Goal: Task Accomplishment & Management: Use online tool/utility

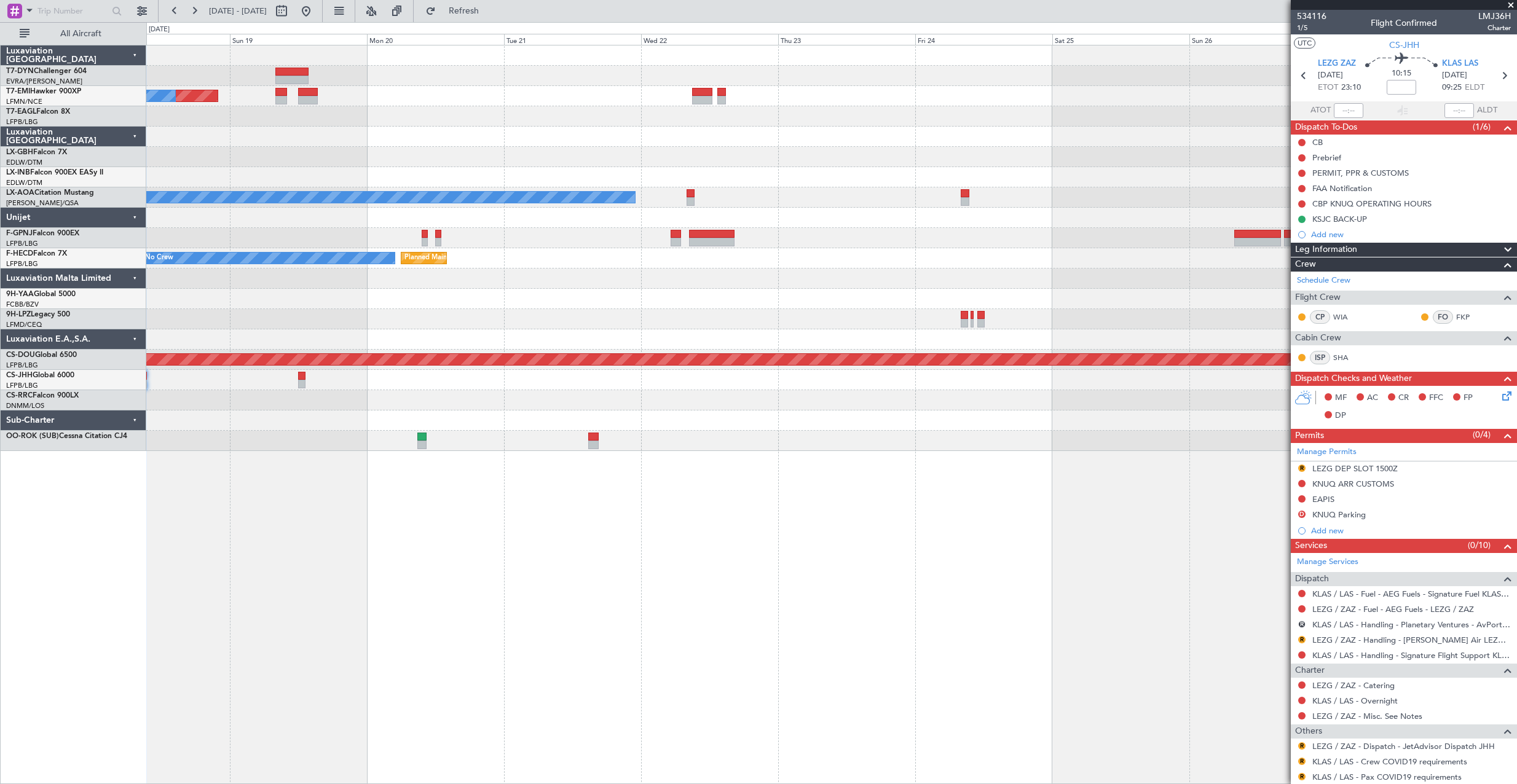
click at [590, 245] on div "Planned Maint No Crew Planned Maint [GEOGRAPHIC_DATA] (Al Maktoum Intl) Planned…" at bounding box center [831, 248] width 1370 height 406
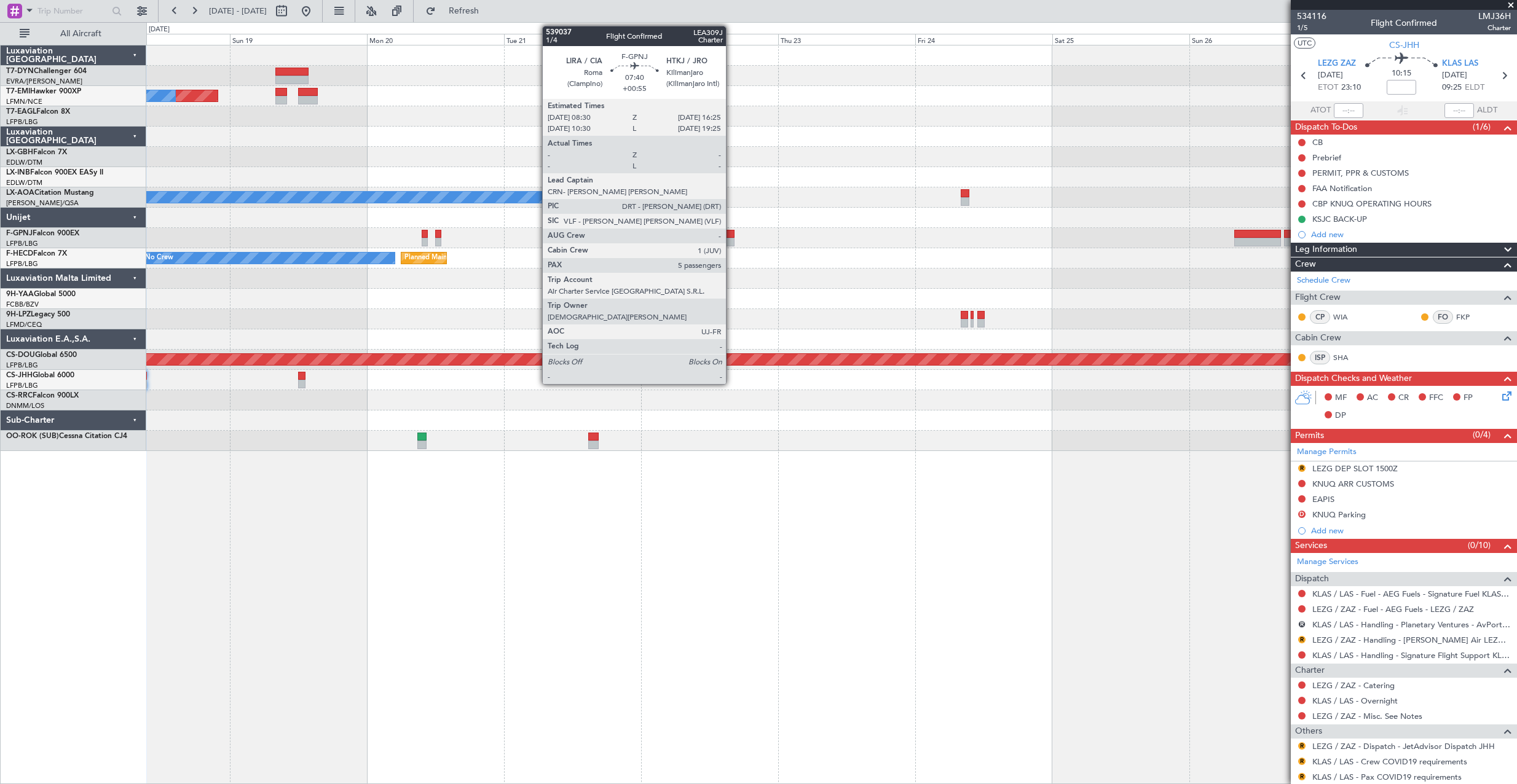
click at [731, 234] on div at bounding box center [711, 234] width 46 height 9
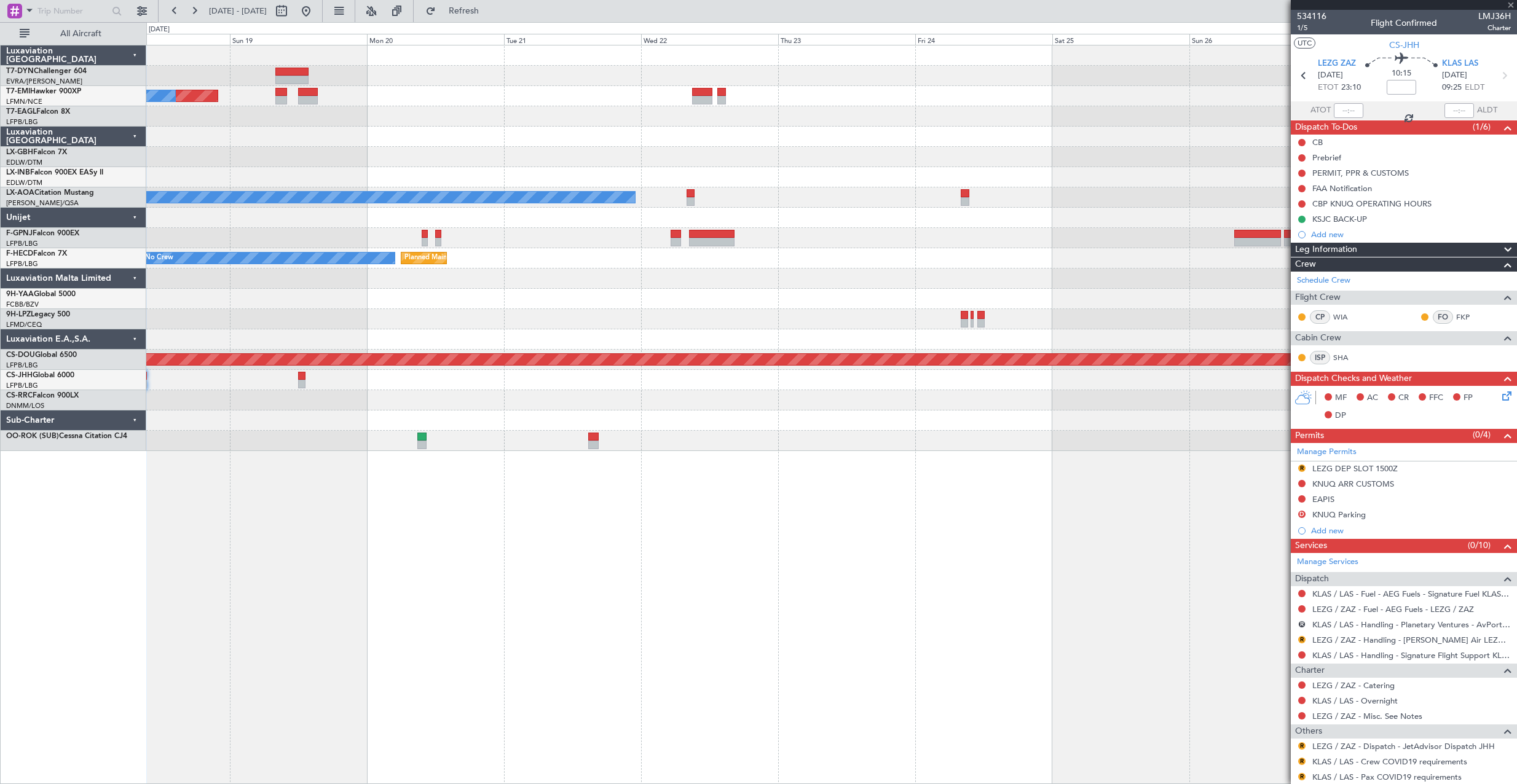
type input "+00:55"
type input "5"
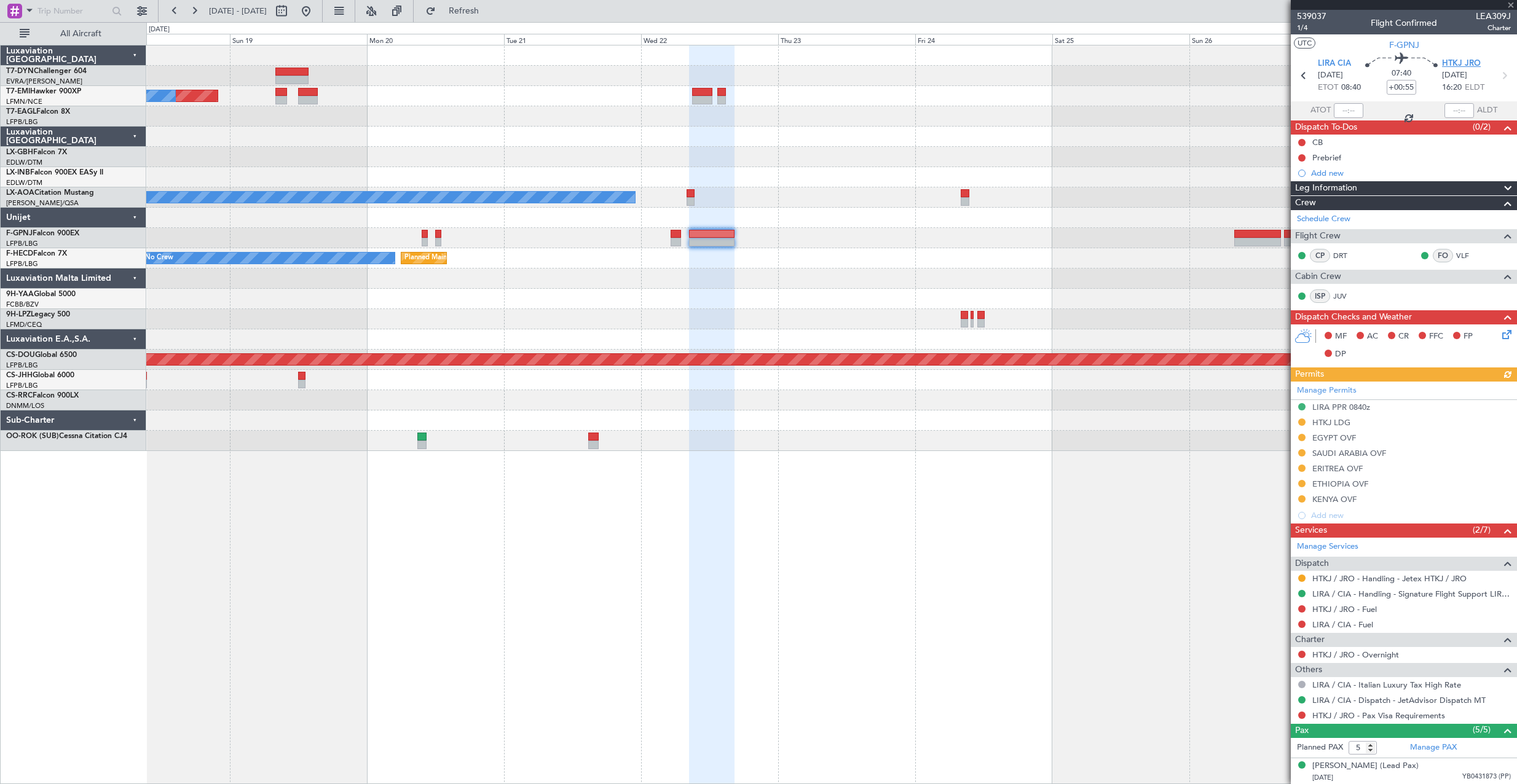
click at [1448, 62] on span "HTKJ JRO" at bounding box center [1461, 63] width 38 height 12
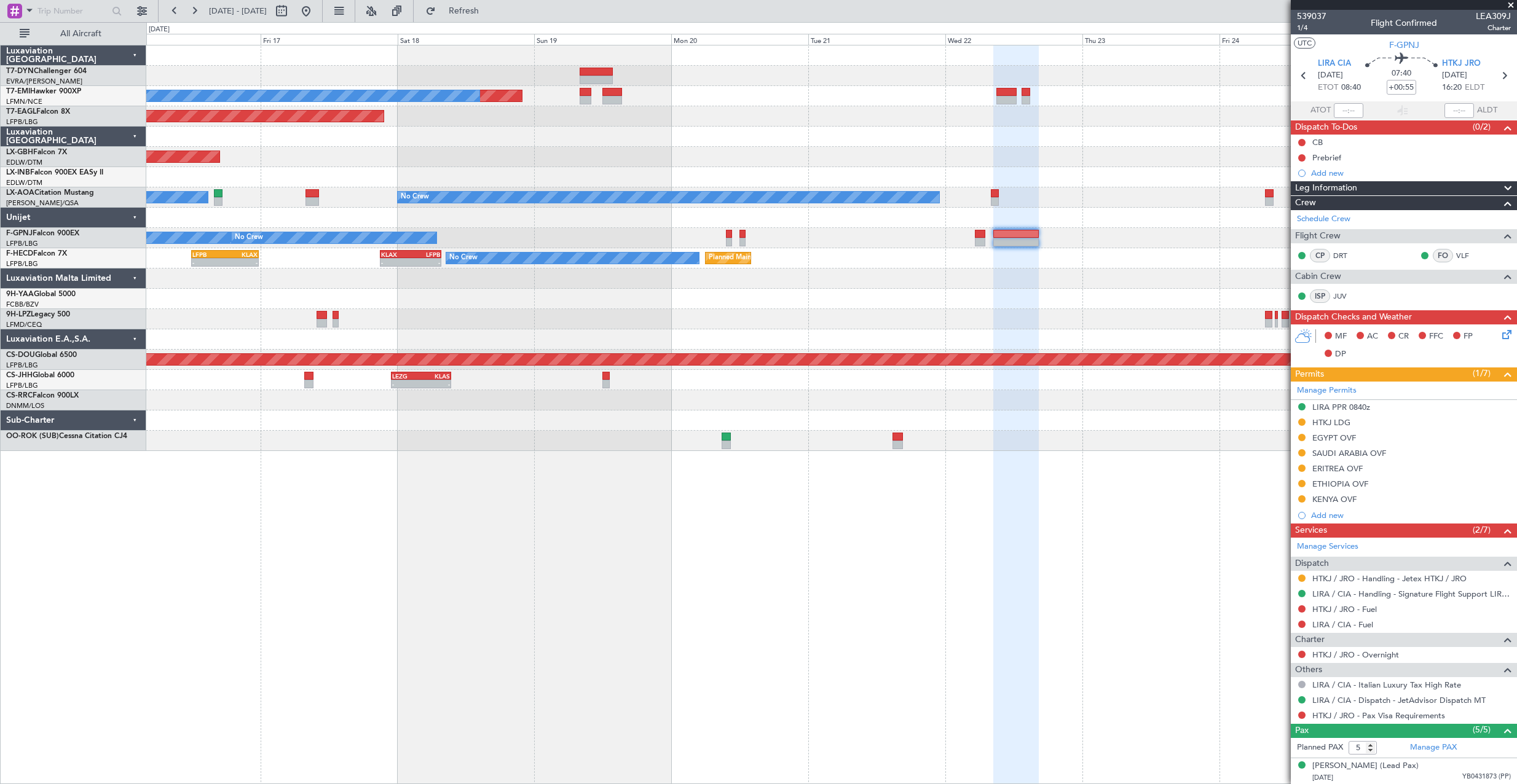
click at [701, 269] on div "Planned Maint No Crew Planned Maint [GEOGRAPHIC_DATA] (Al Maktoum Intl) Planned…" at bounding box center [831, 248] width 1370 height 406
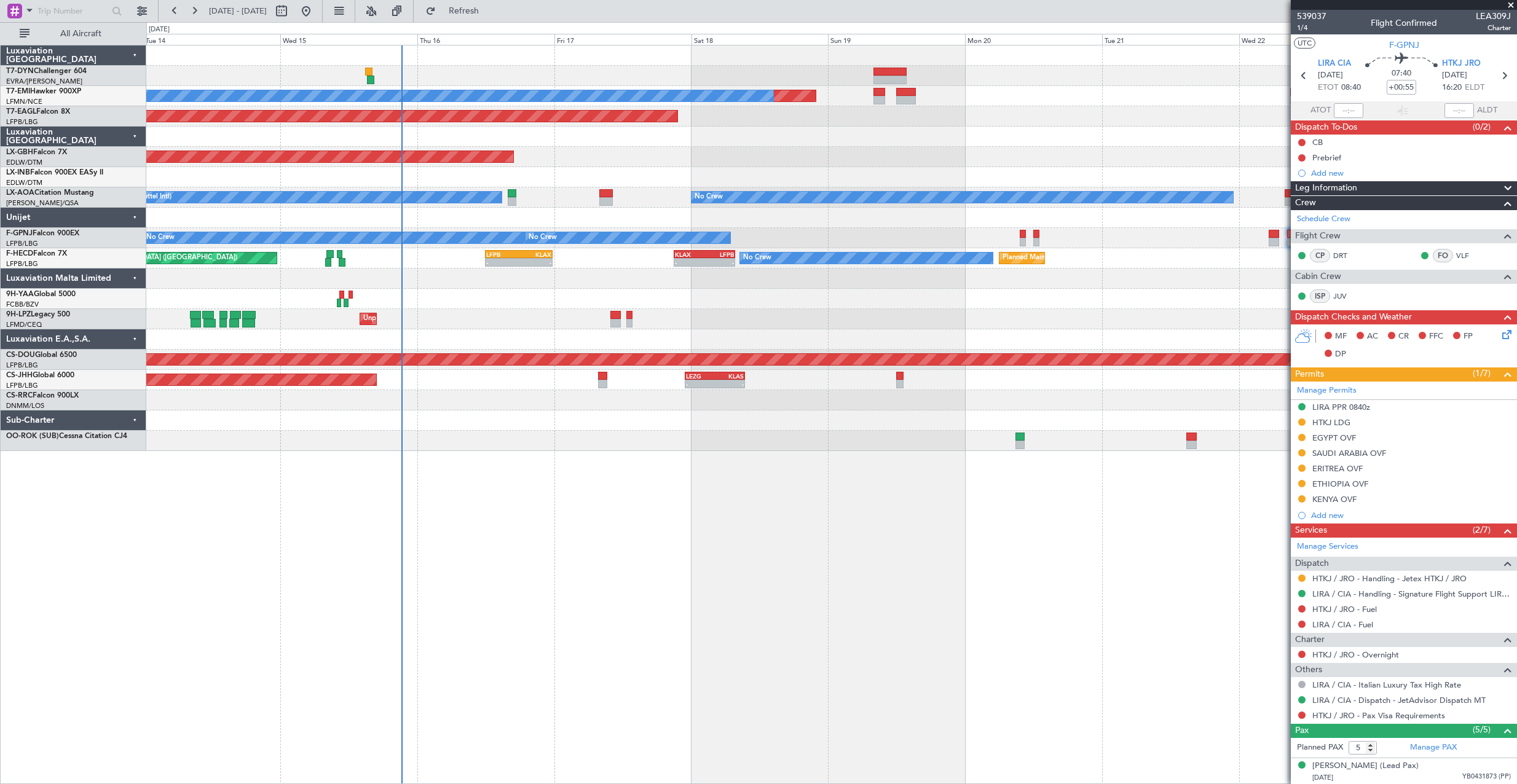
click at [645, 222] on div "Planned Maint No Crew Planned Maint [GEOGRAPHIC_DATA] (Al Maktoum Intl) Planned…" at bounding box center [831, 248] width 1370 height 406
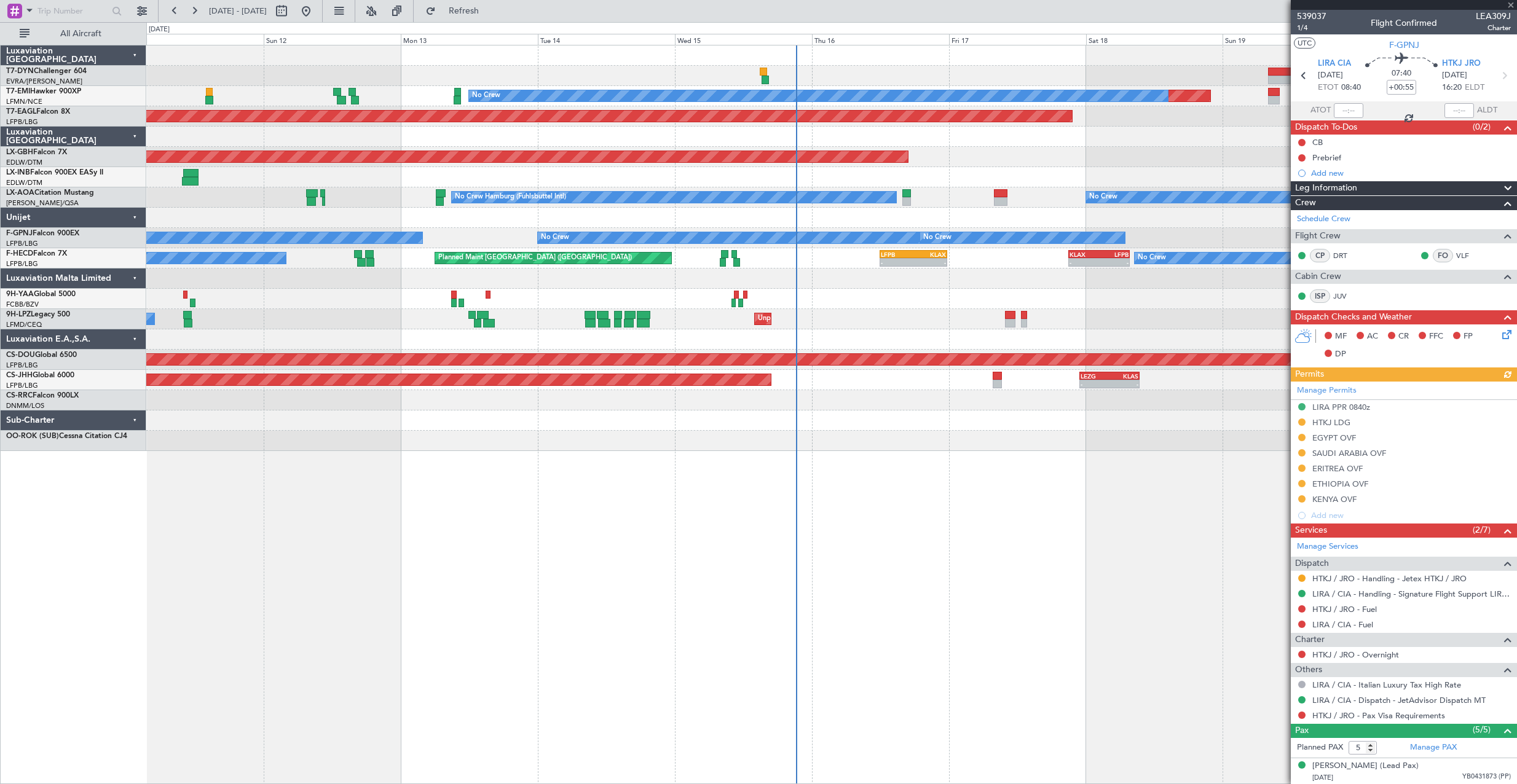
click at [596, 218] on div "Planned Maint No Crew Planned Maint [GEOGRAPHIC_DATA] (Al Maktoum Intl) Planned…" at bounding box center [831, 248] width 1370 height 406
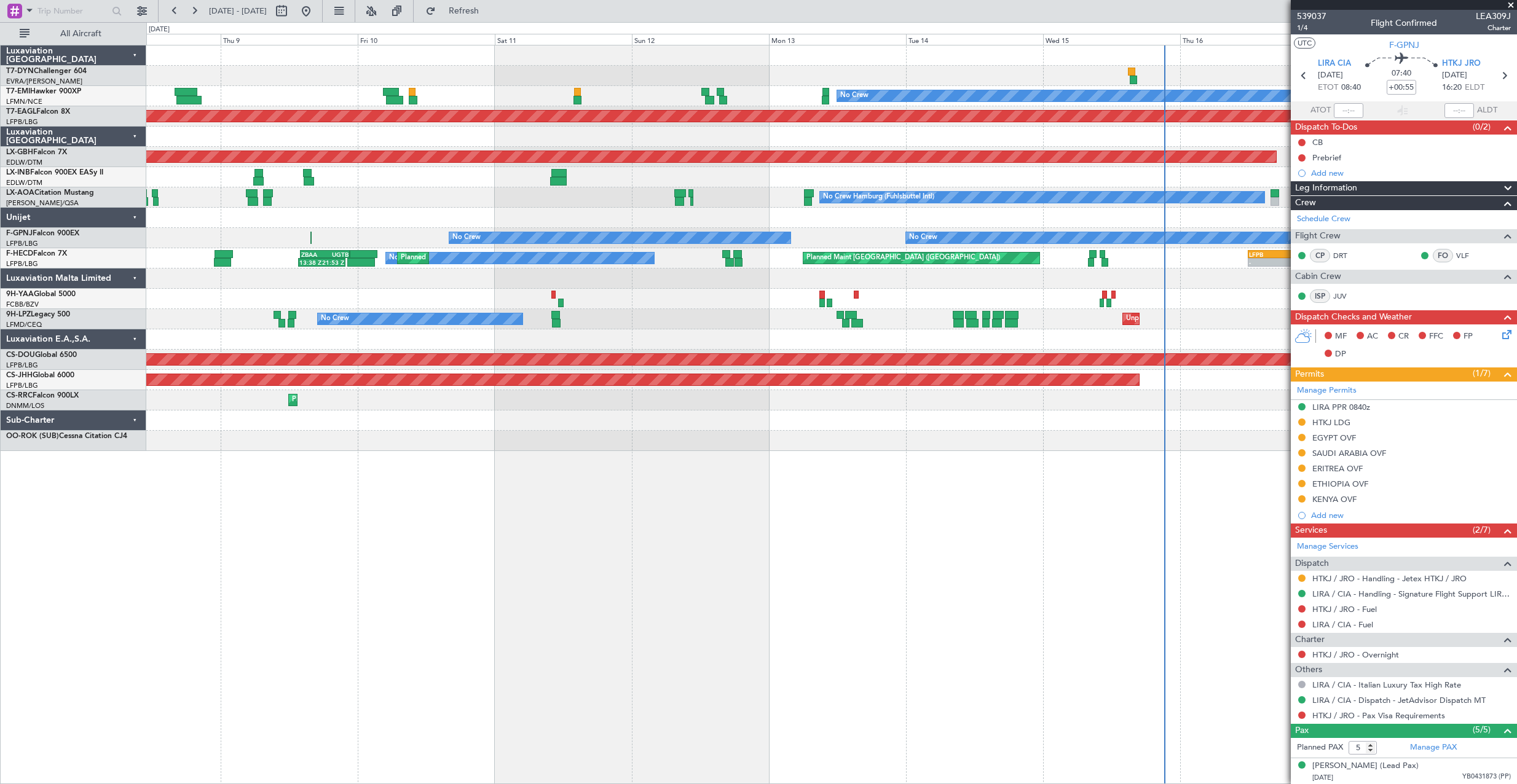
click at [652, 222] on div "Planned Maint No Crew Planned Maint [GEOGRAPHIC_DATA] (Al Maktoum Intl) Planned…" at bounding box center [831, 248] width 1370 height 406
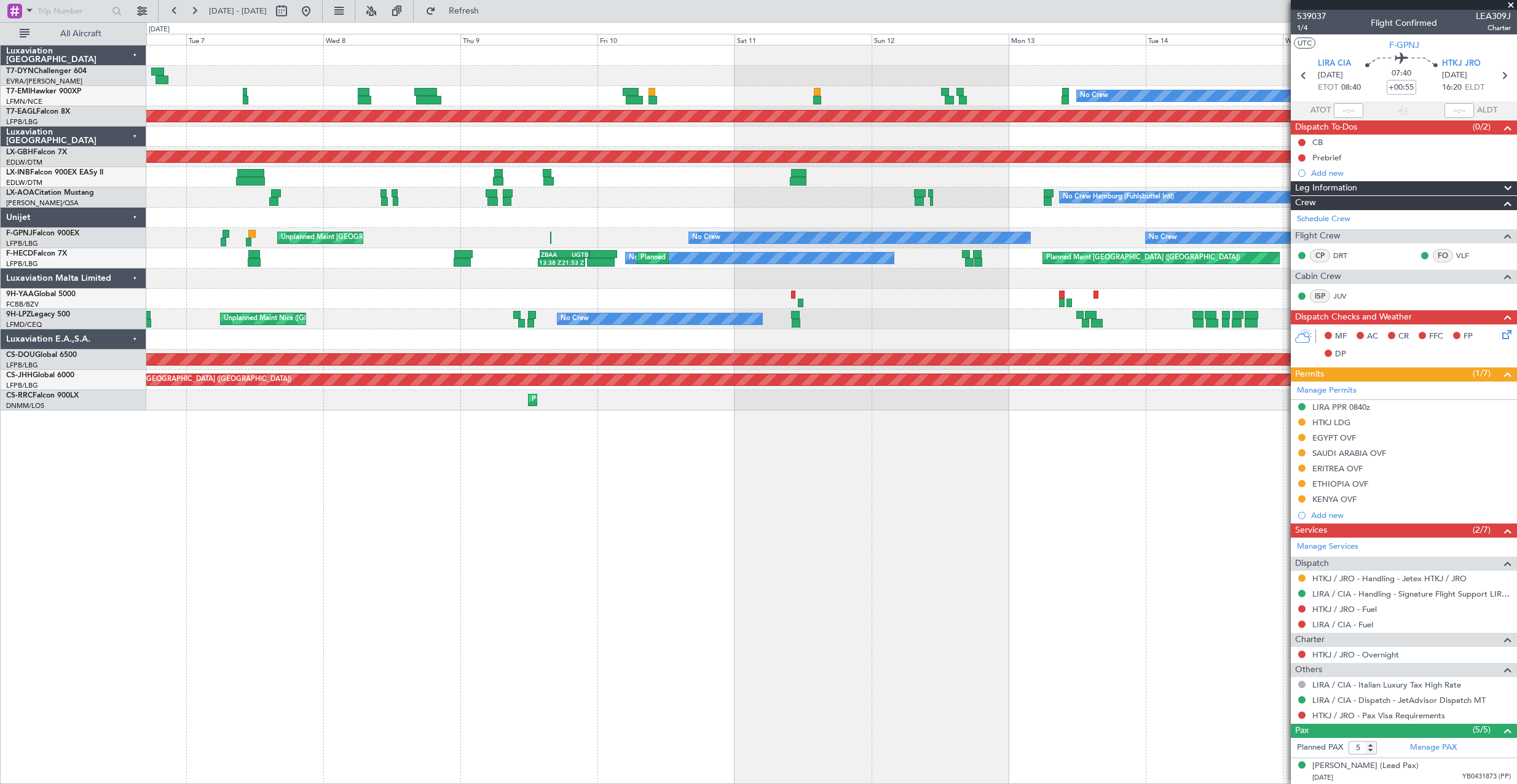
click at [498, 235] on div "No Crew No Crew Planned Maint [GEOGRAPHIC_DATA] ([GEOGRAPHIC_DATA]) Unplanned M…" at bounding box center [831, 238] width 1370 height 20
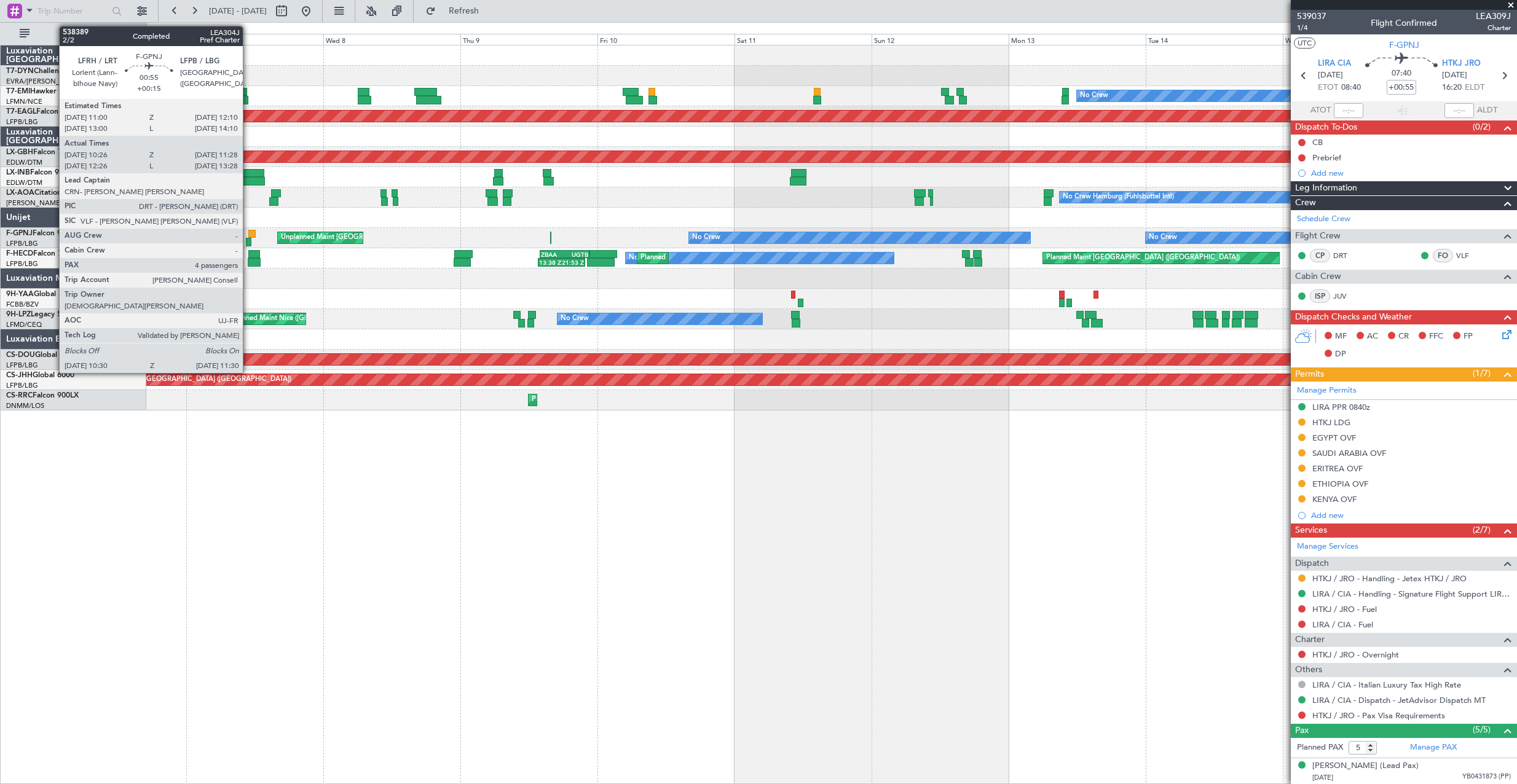
click at [248, 242] on div at bounding box center [249, 242] width 6 height 9
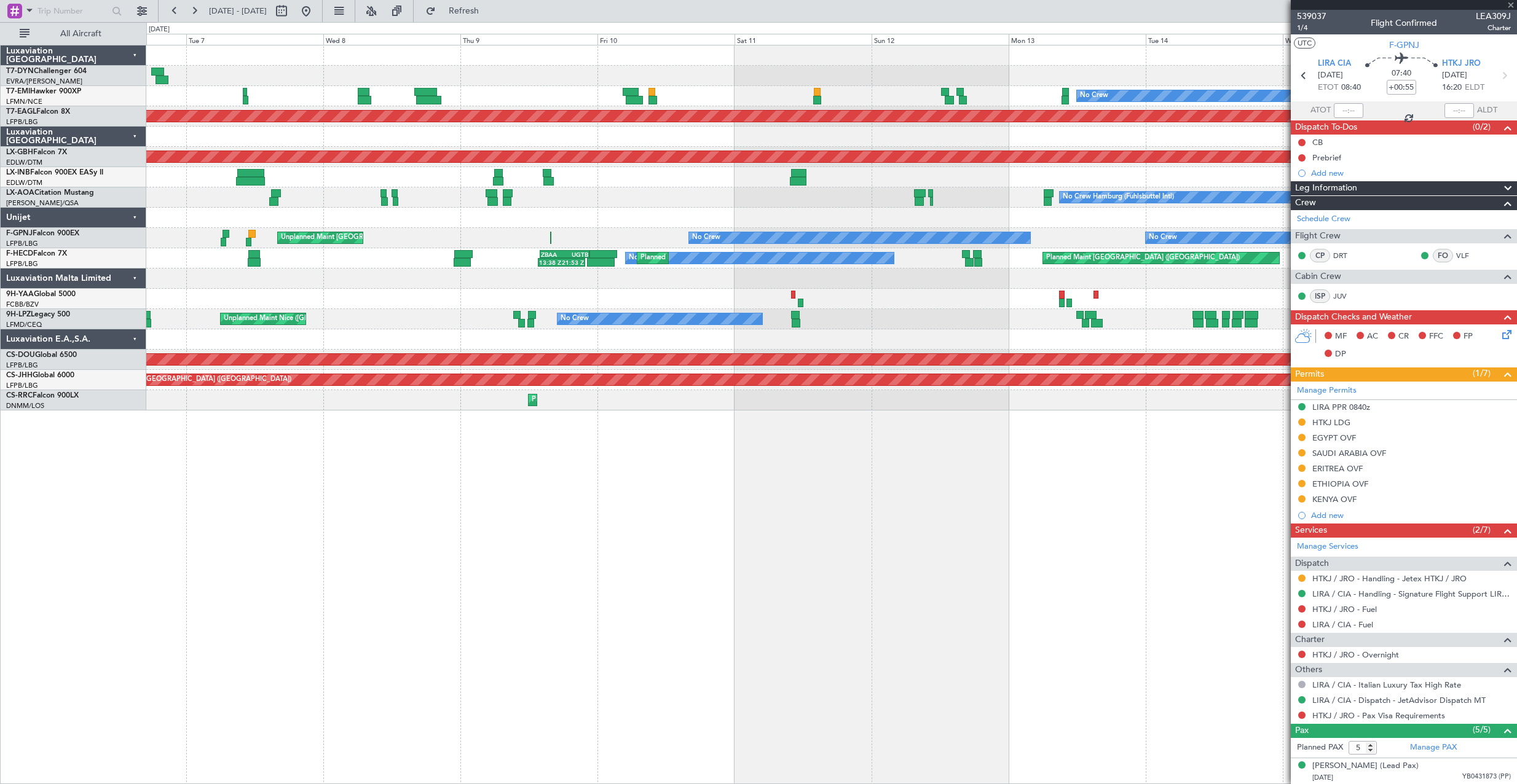
type input "+00:15"
type input "10:36"
type input "11:23"
type input "4"
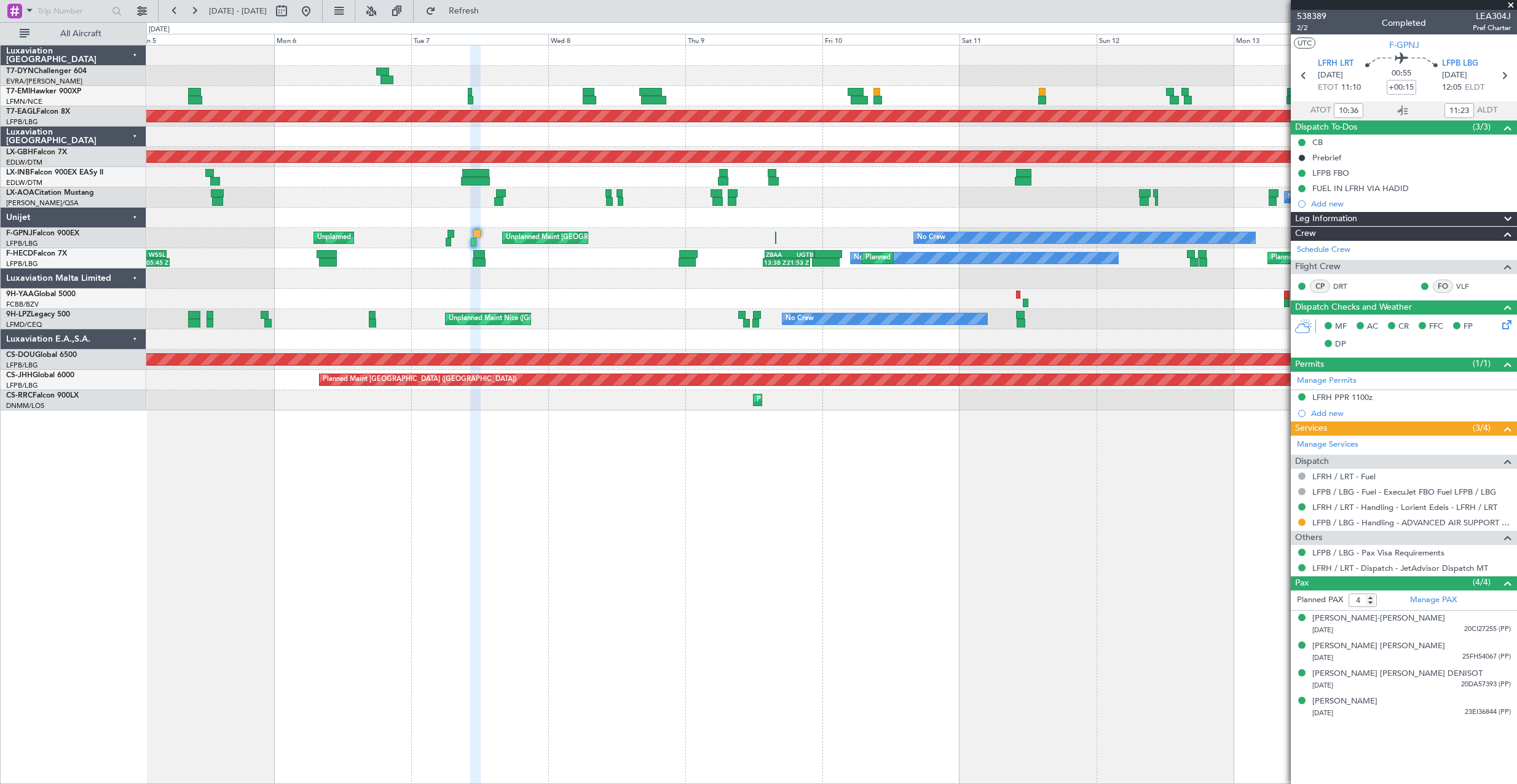
click at [569, 286] on div at bounding box center [831, 278] width 1370 height 20
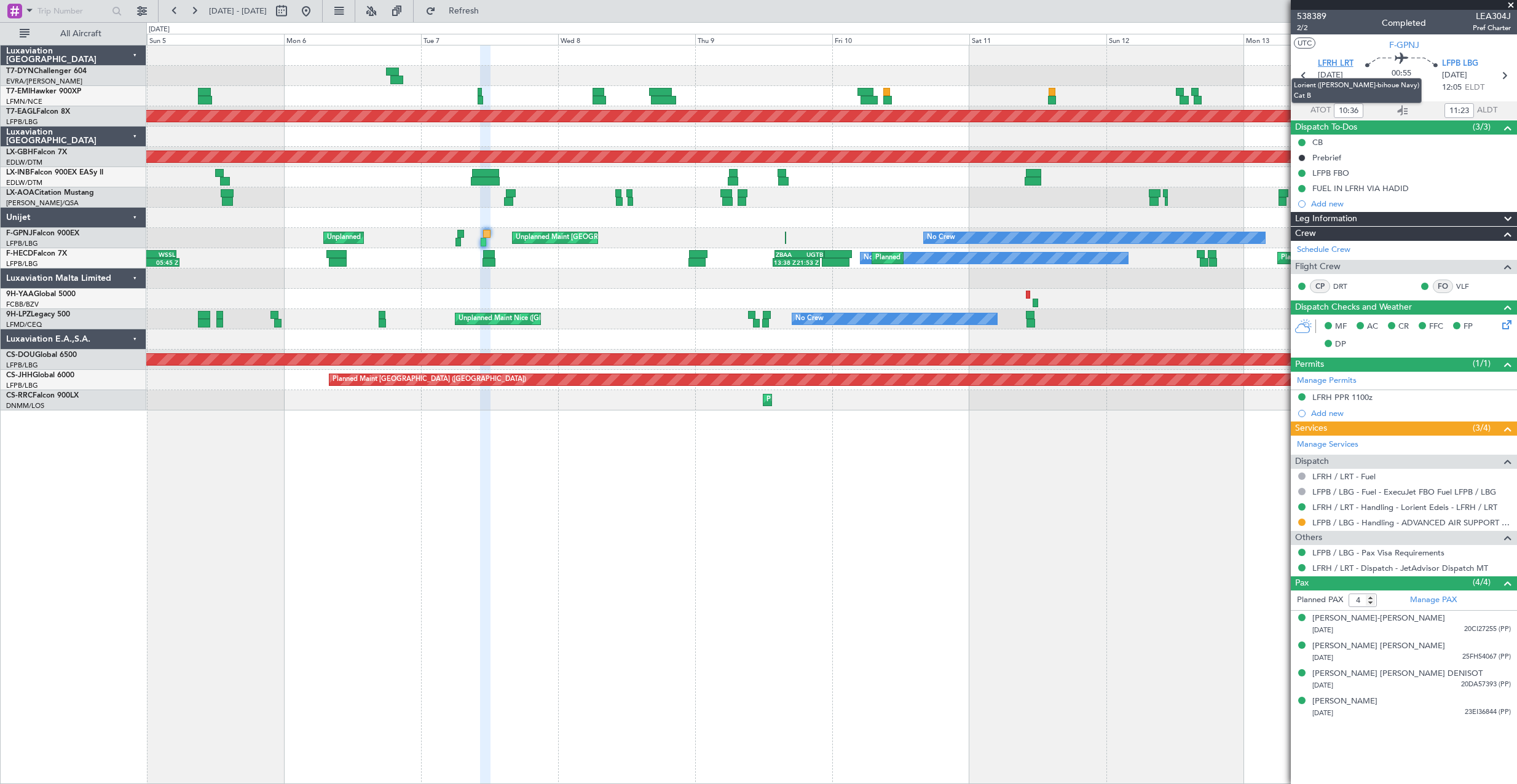
click at [1327, 63] on span "LFRH LRT" at bounding box center [1335, 63] width 36 height 12
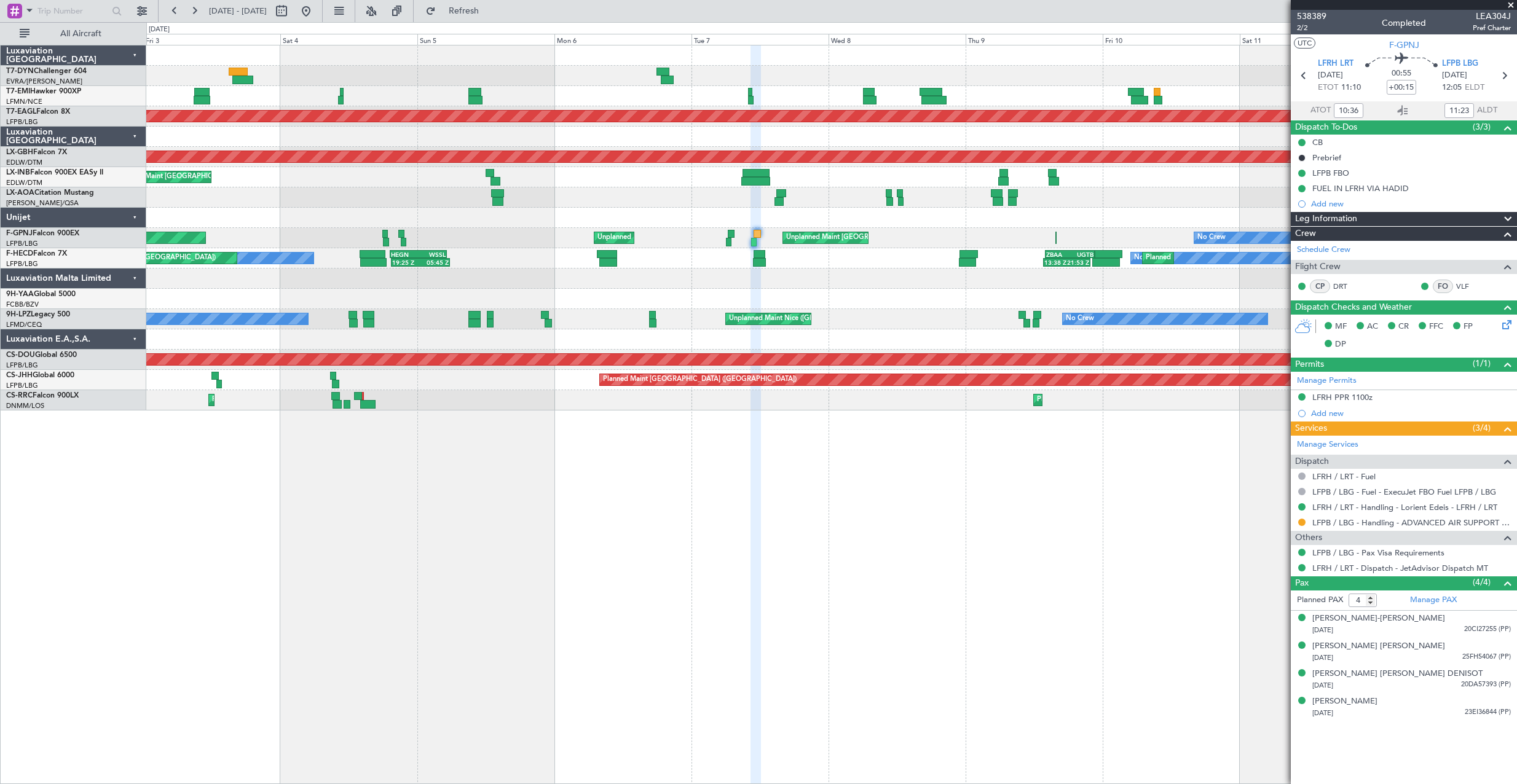
click at [538, 222] on div "No Crew Planned Maint Planned Maint [GEOGRAPHIC_DATA] (Al Maktoum Intl) Planned…" at bounding box center [831, 228] width 1370 height 365
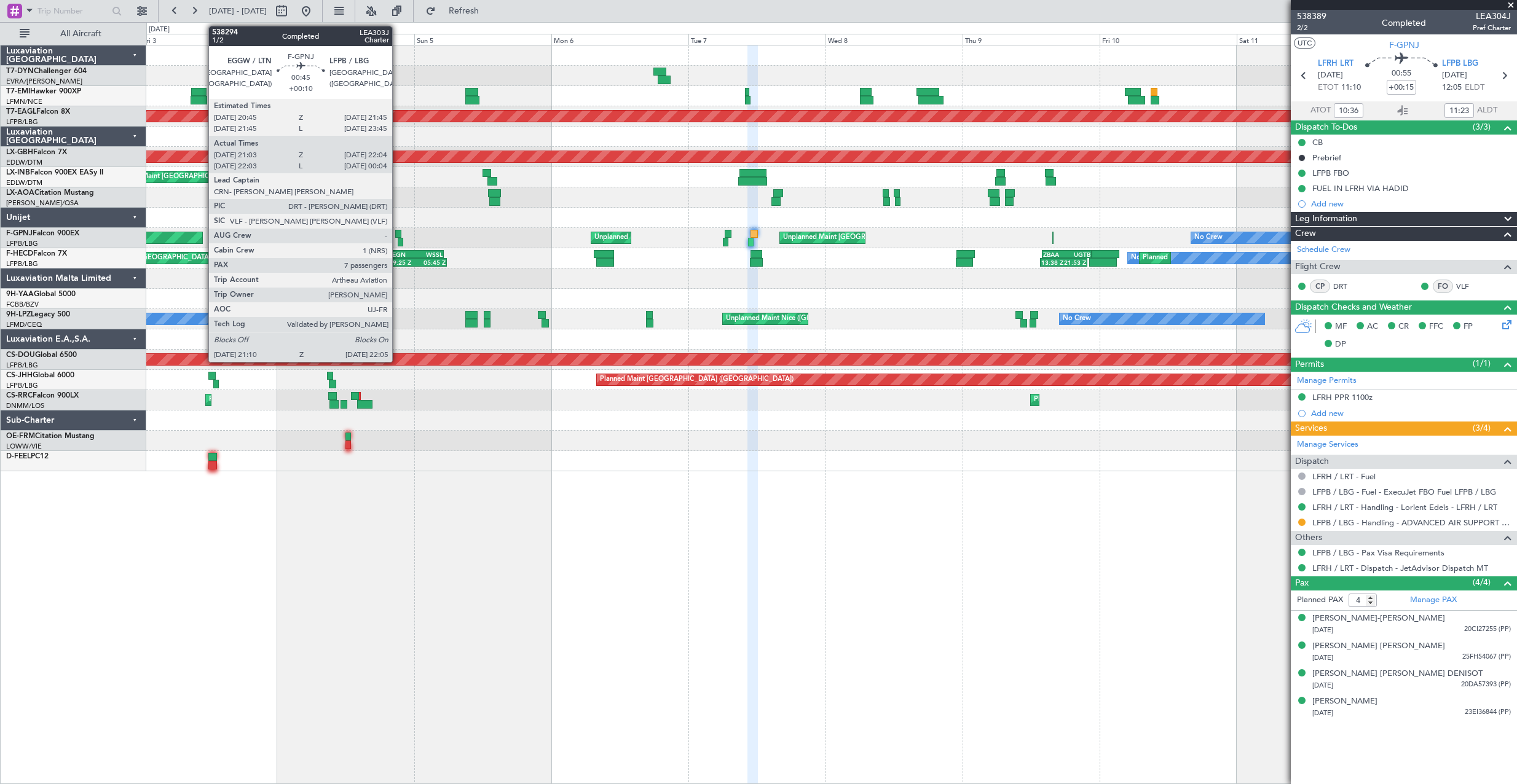
click at [398, 235] on div at bounding box center [398, 234] width 6 height 9
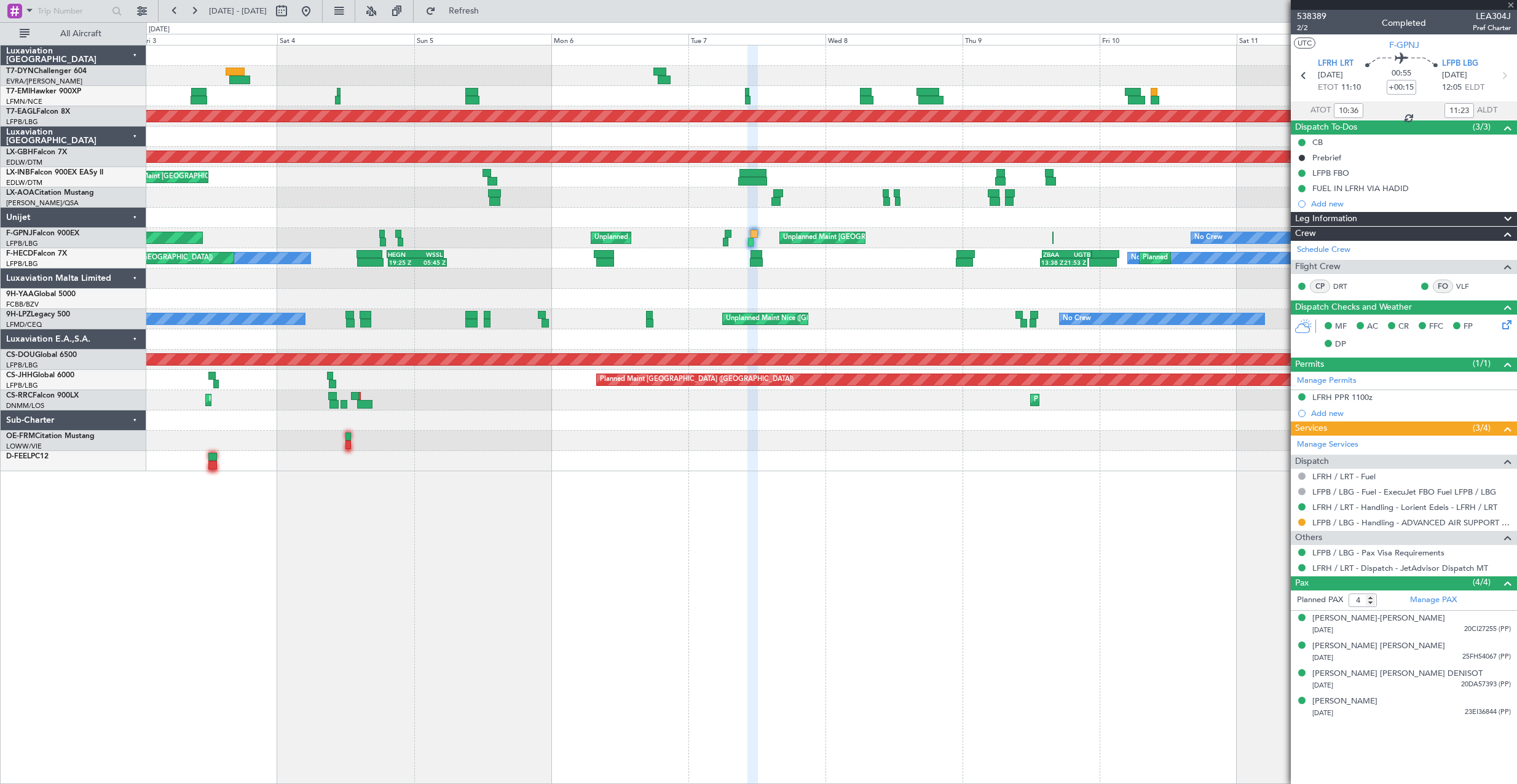
type input "+00:10"
type input "21:13"
type input "21:59"
type input "7"
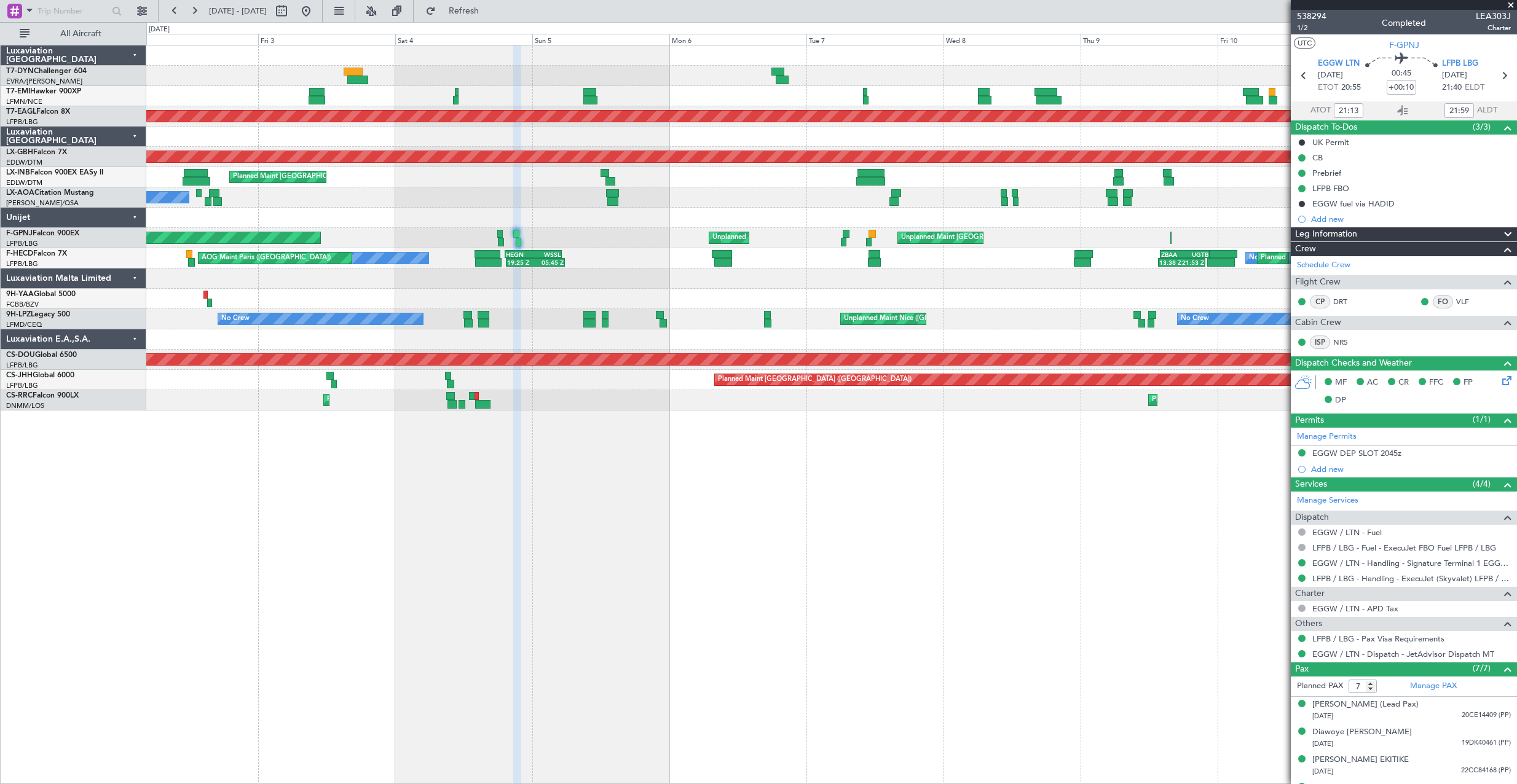
click at [879, 296] on div "No Crew Planned Maint Planned Maint [GEOGRAPHIC_DATA] (Al Maktoum Intl) Planned…" at bounding box center [831, 228] width 1370 height 365
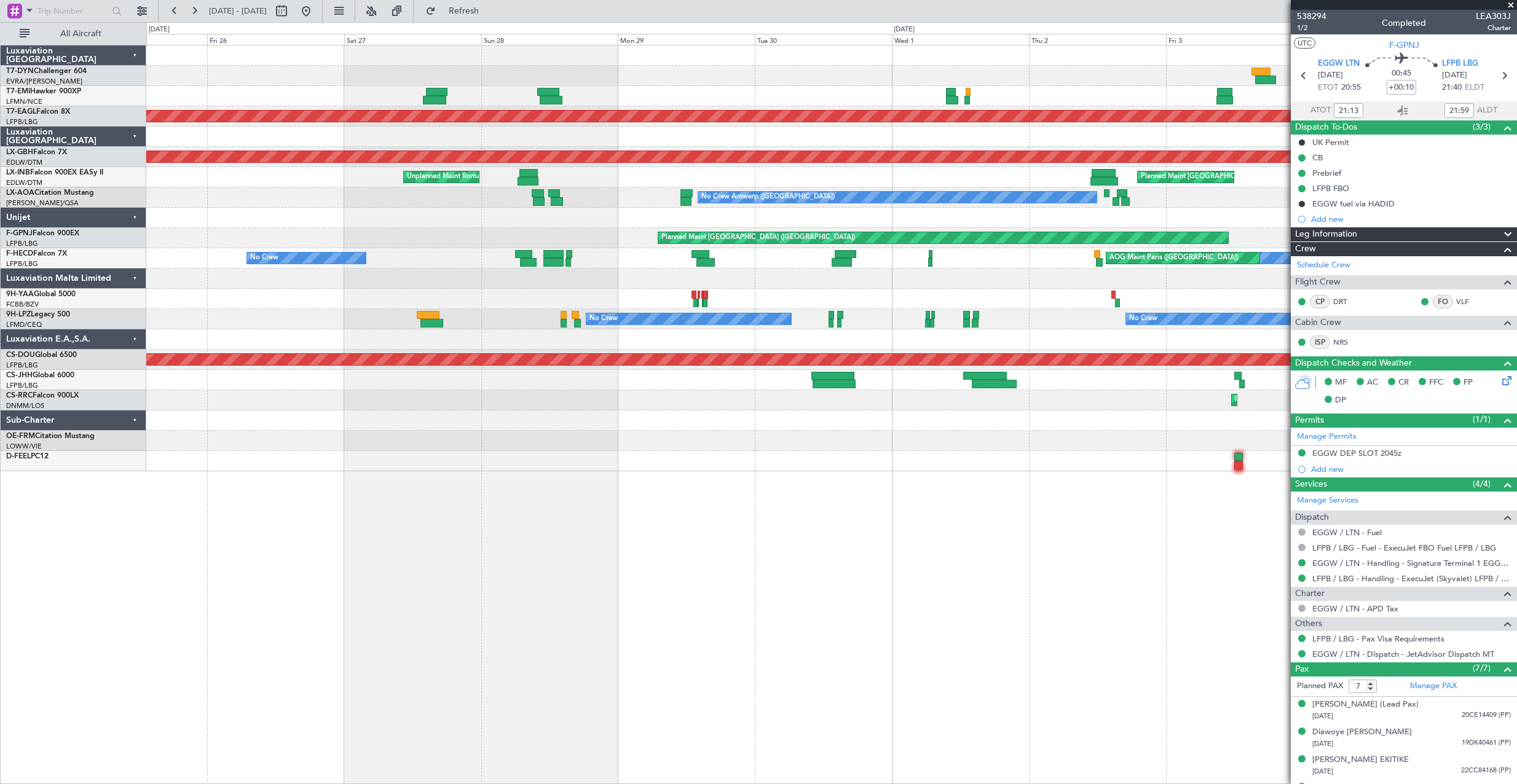
click at [958, 264] on div "19:25 Z 05:45 Z HEGN 19:15 Z WSSL 05:10 Z No Crew AOG Maint [GEOGRAPHIC_DATA] (…" at bounding box center [831, 258] width 1370 height 20
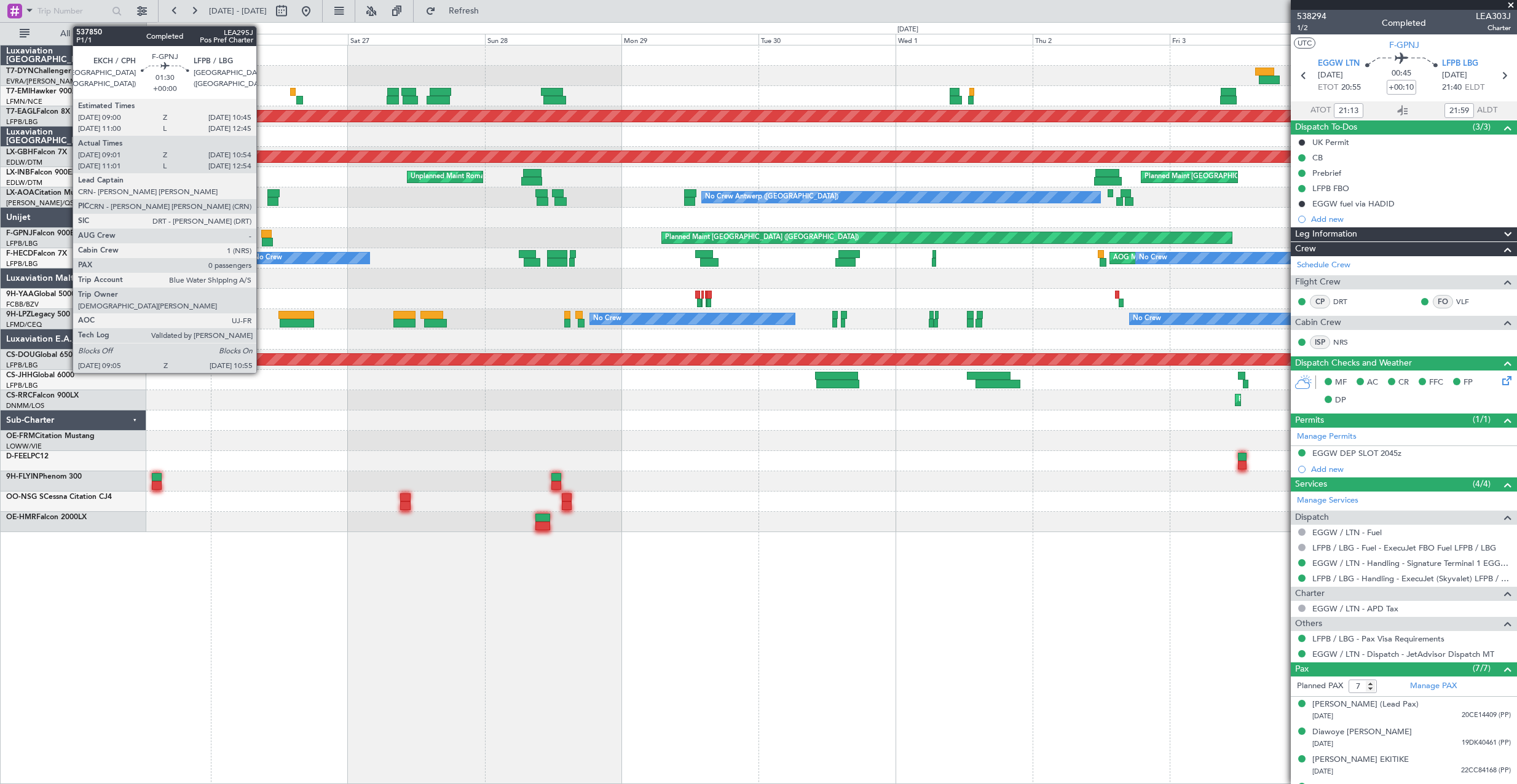
click at [262, 240] on div at bounding box center [267, 242] width 11 height 9
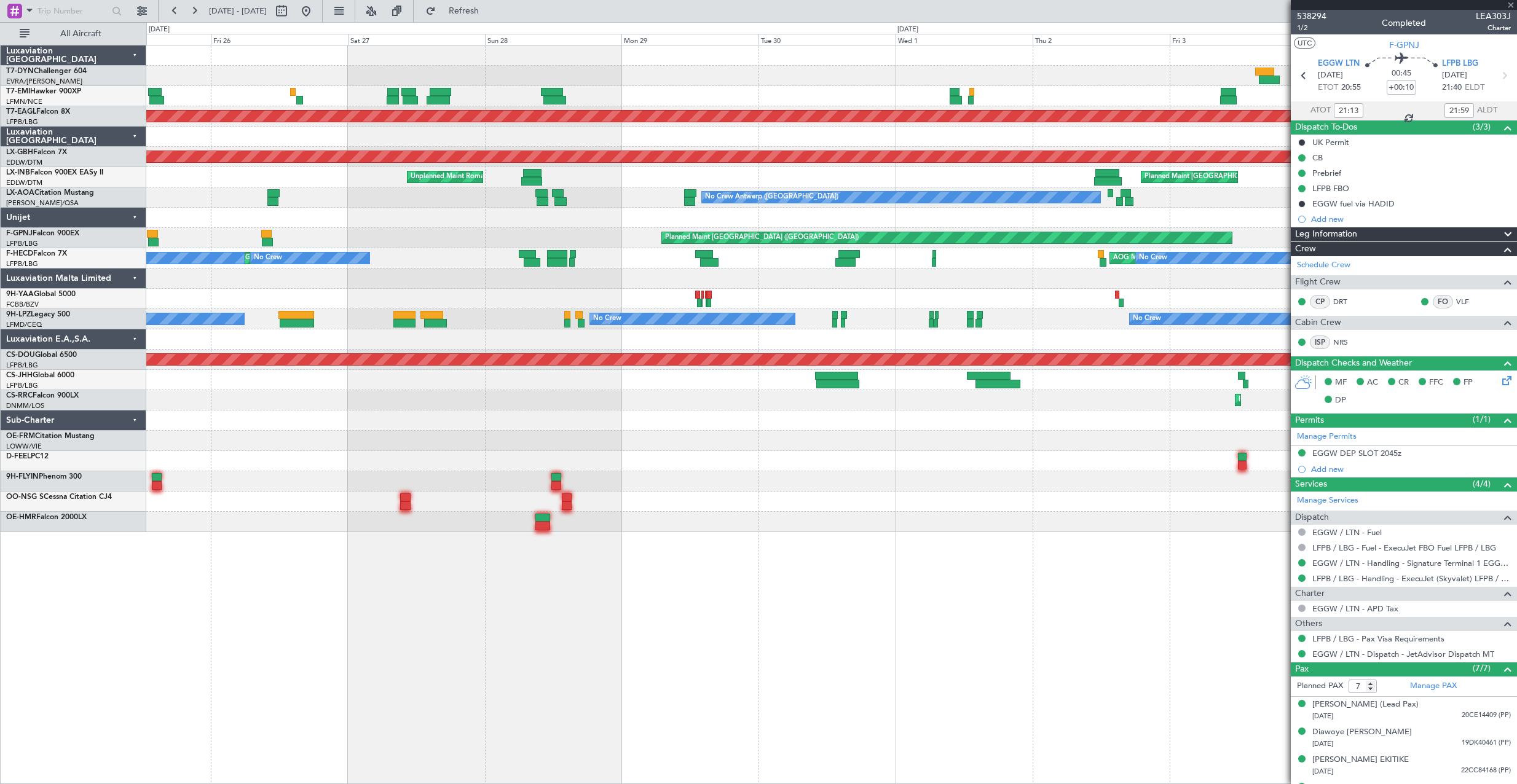
type input "09:11"
type input "10:49"
type input "0"
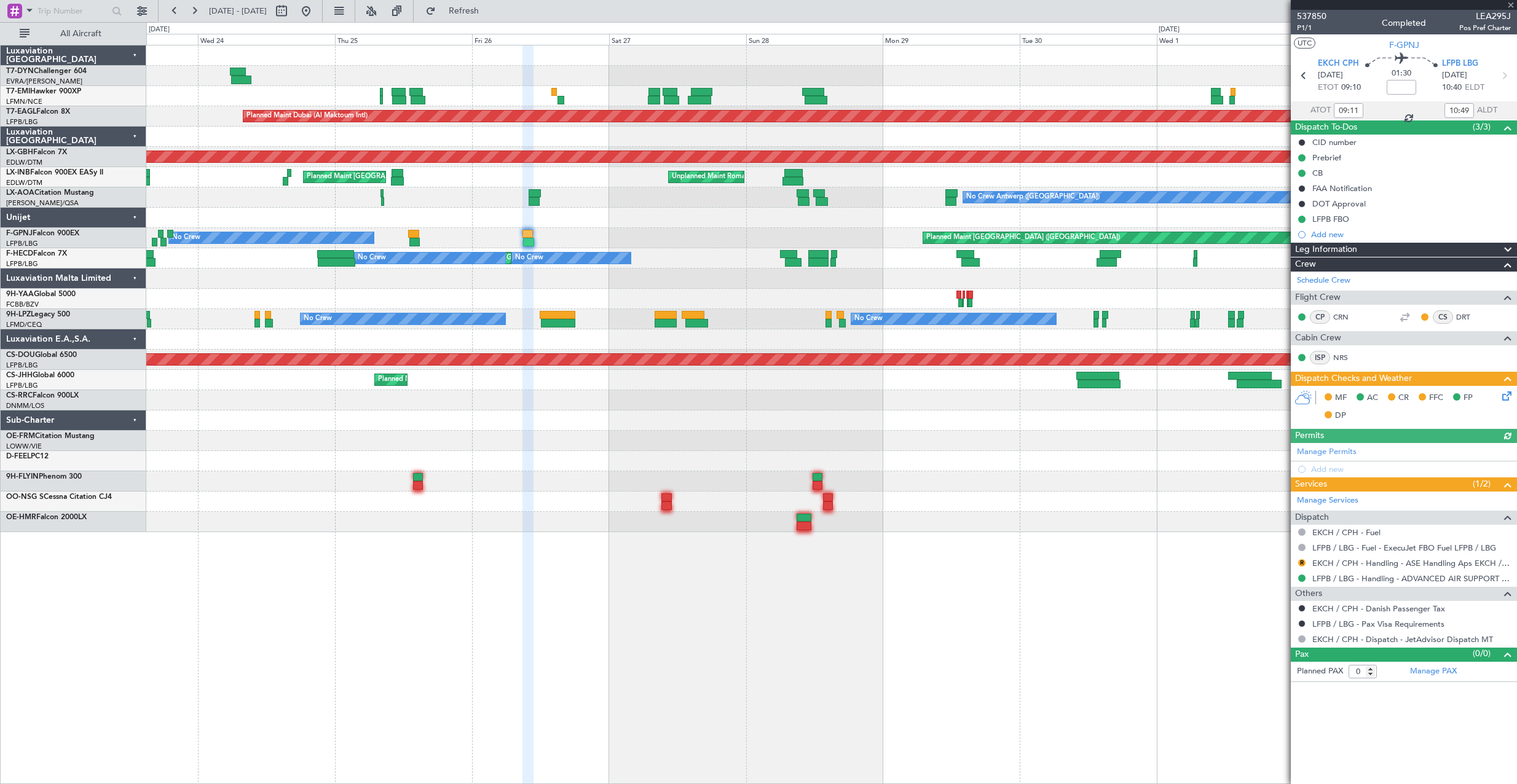
click at [761, 226] on div "Planned Maint [GEOGRAPHIC_DATA] Planned Maint [GEOGRAPHIC_DATA] (Al Maktoum Int…" at bounding box center [831, 289] width 1370 height 486
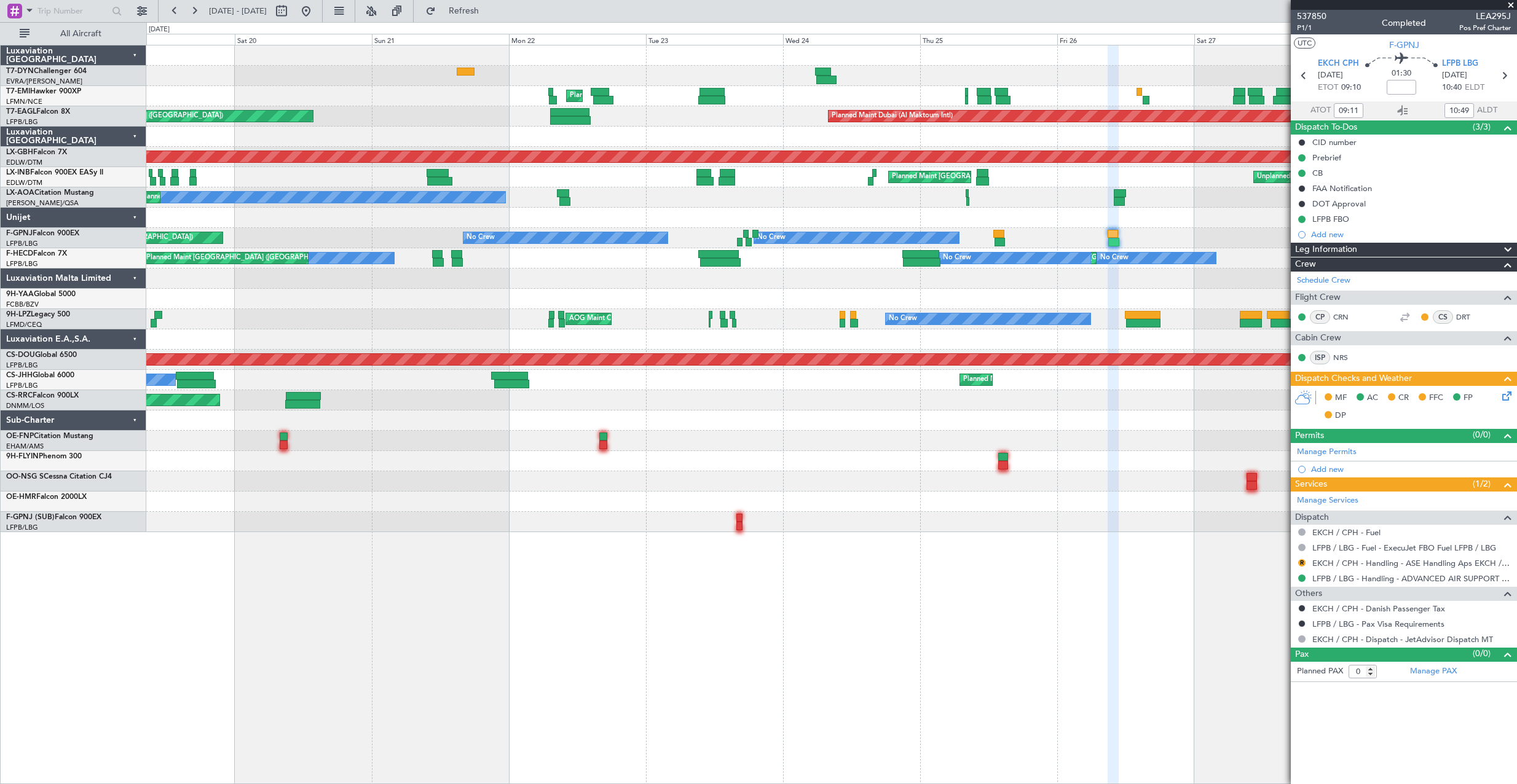
click at [662, 230] on div "Planned Maint [GEOGRAPHIC_DATA] ([GEOGRAPHIC_DATA]) No Crew No Crew AOG Maint […" at bounding box center [831, 238] width 1370 height 20
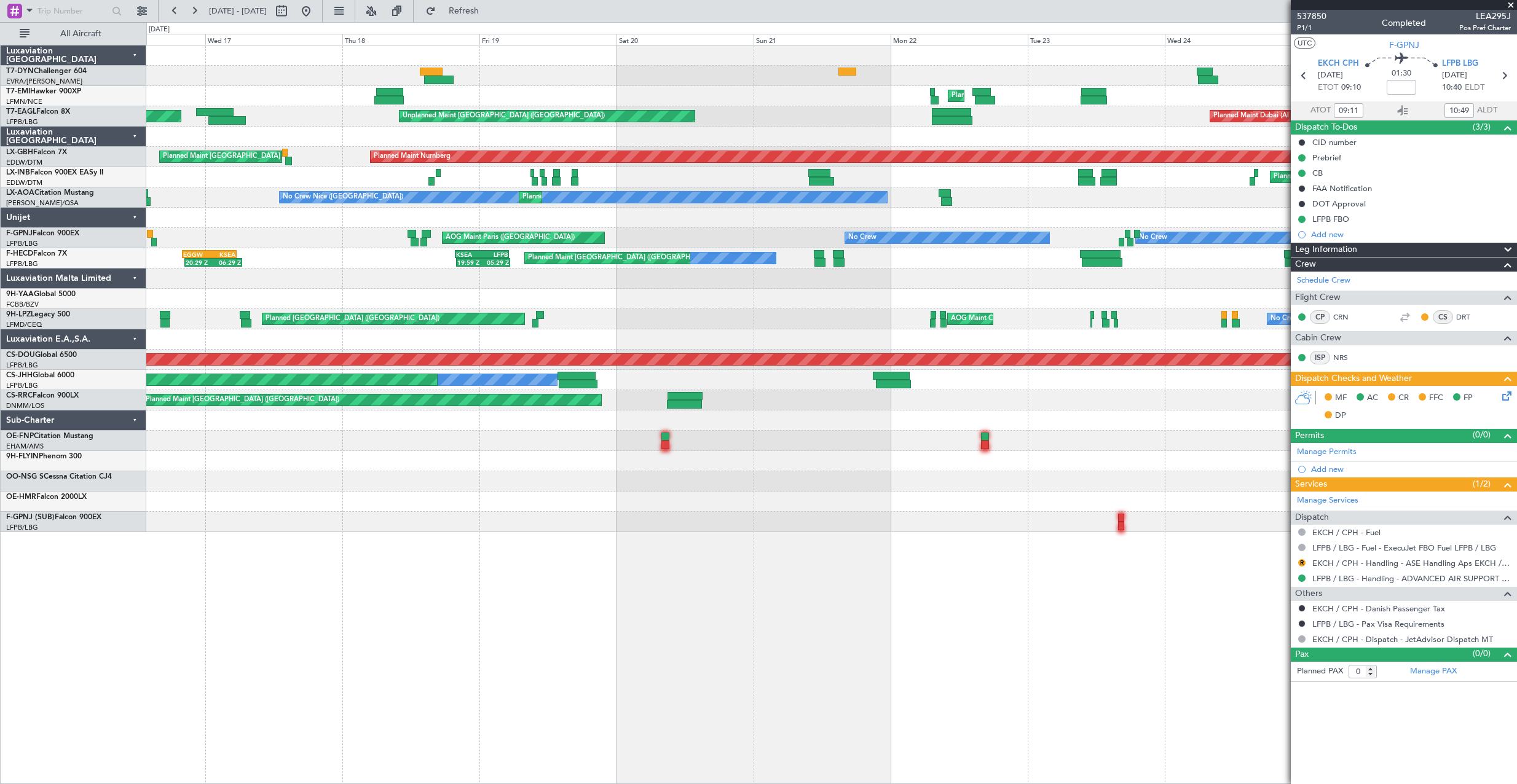
click at [615, 238] on div "No Crew No Crew AOG Maint [GEOGRAPHIC_DATA] ([GEOGRAPHIC_DATA]) No Crew" at bounding box center [831, 238] width 1370 height 20
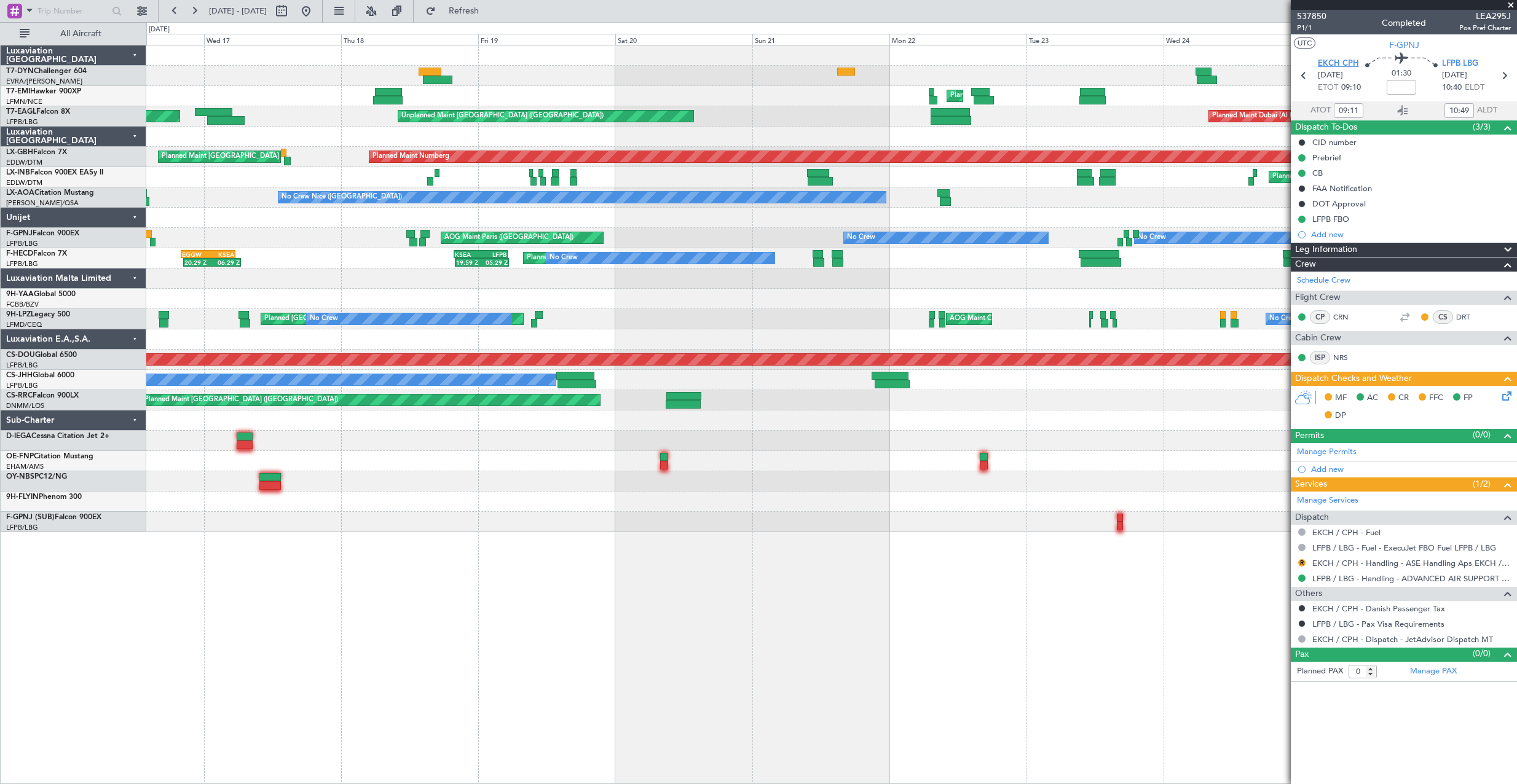
click at [1335, 62] on span "EKCH CPH" at bounding box center [1338, 63] width 41 height 12
click at [316, 6] on button at bounding box center [306, 11] width 20 height 20
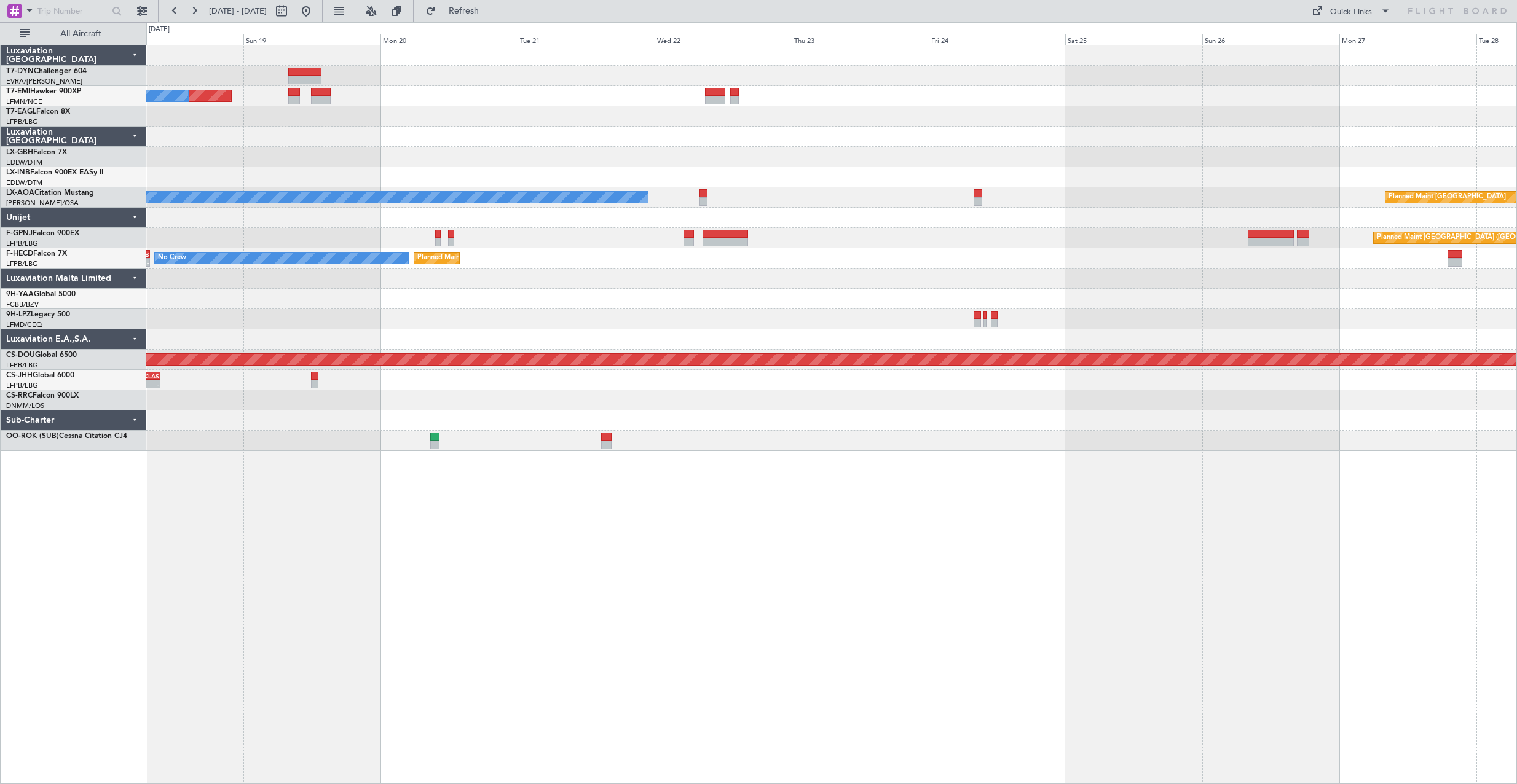
click at [814, 284] on div "Planned Maint No Crew Planned Maint [GEOGRAPHIC_DATA] (Al Maktoum Intl) Planned…" at bounding box center [831, 248] width 1370 height 406
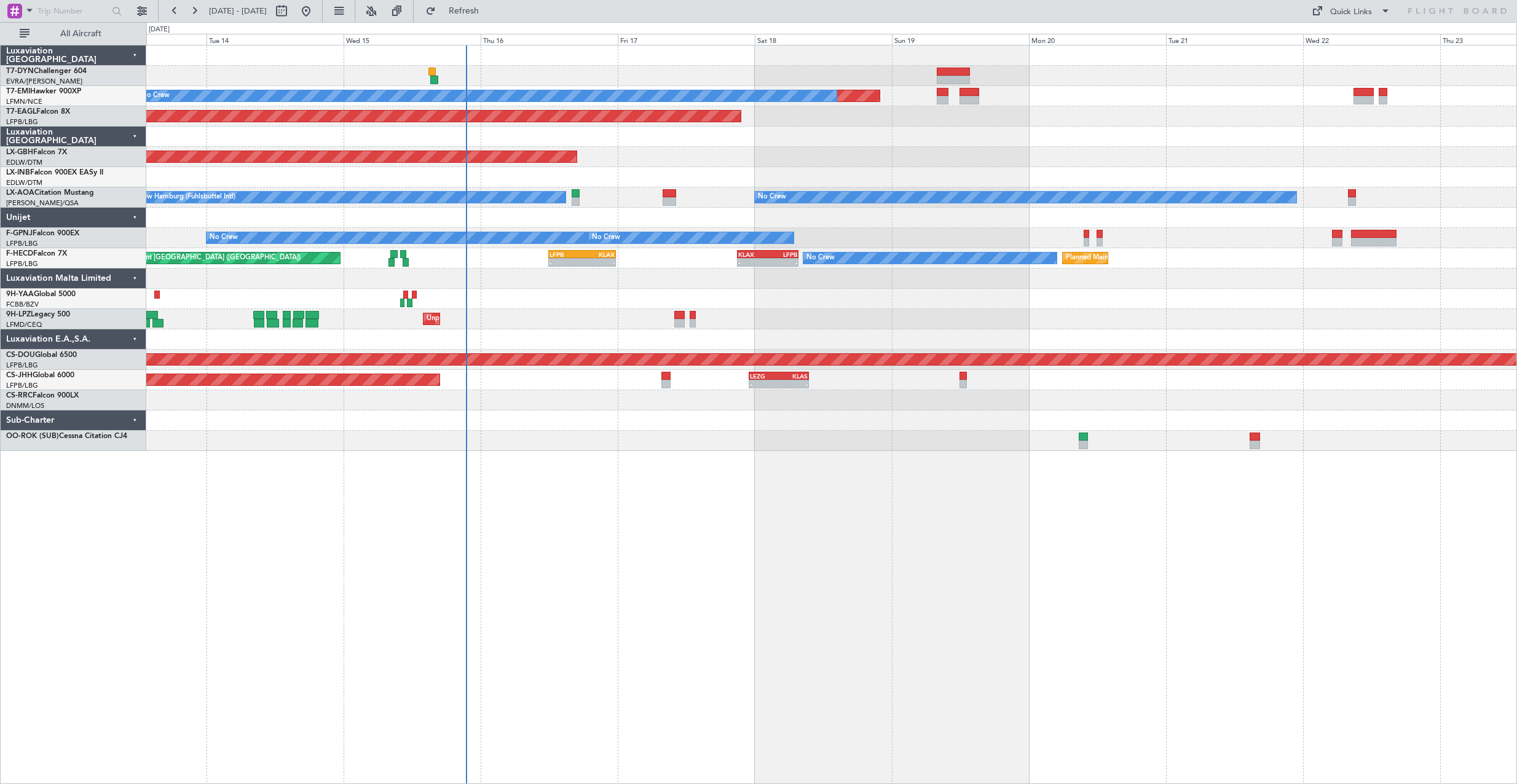
click at [856, 317] on div "Unplanned Maint [GEOGRAPHIC_DATA] ([GEOGRAPHIC_DATA]) No Crew" at bounding box center [831, 318] width 1370 height 20
click at [784, 311] on div "Unplanned Maint [GEOGRAPHIC_DATA] ([GEOGRAPHIC_DATA]) No Crew" at bounding box center [831, 318] width 1370 height 20
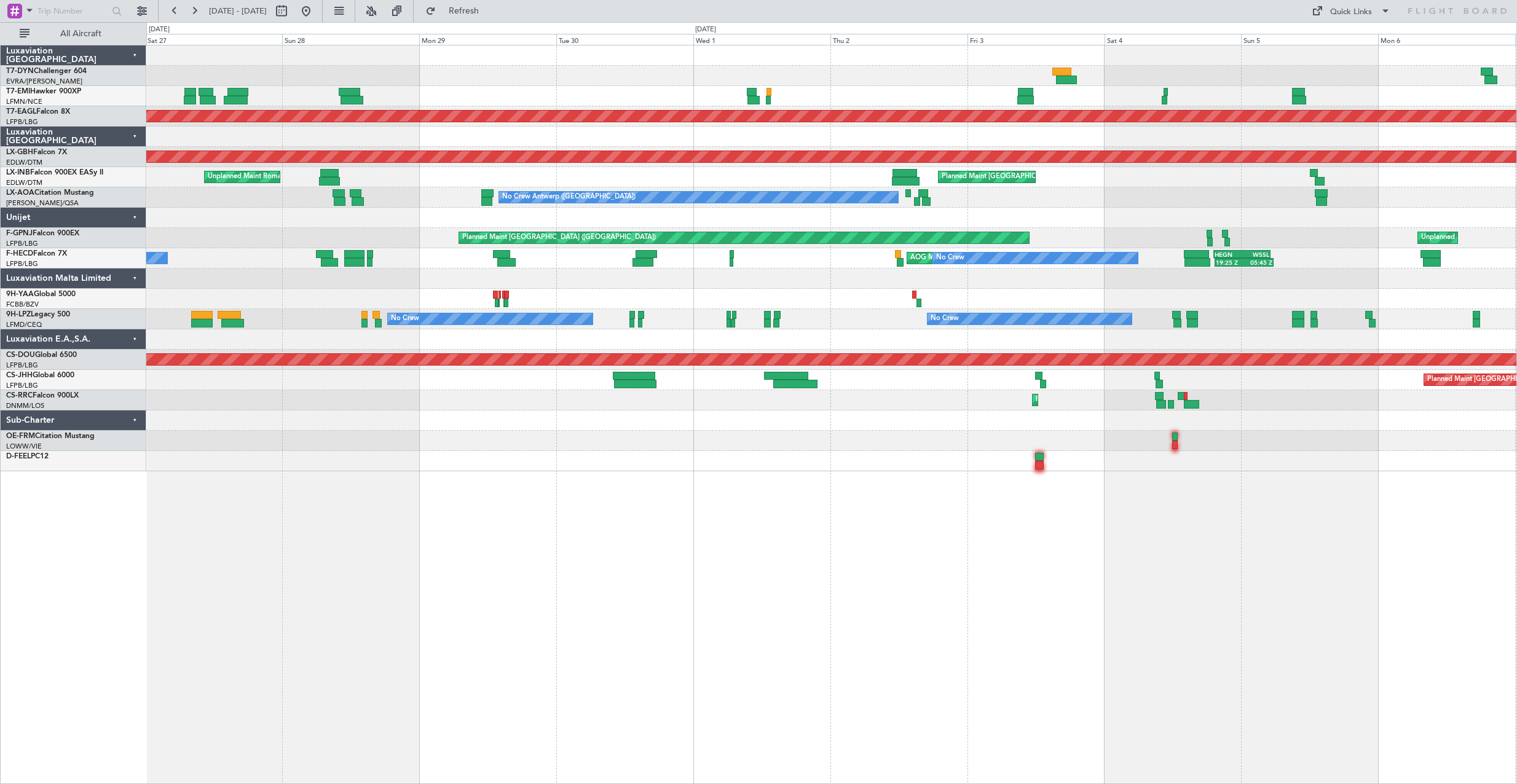
click at [1149, 227] on div "Planned Maint Dubai (Al Maktoum Intl) Planned Maint Nurnberg Planned Maint [GEO…" at bounding box center [831, 258] width 1370 height 426
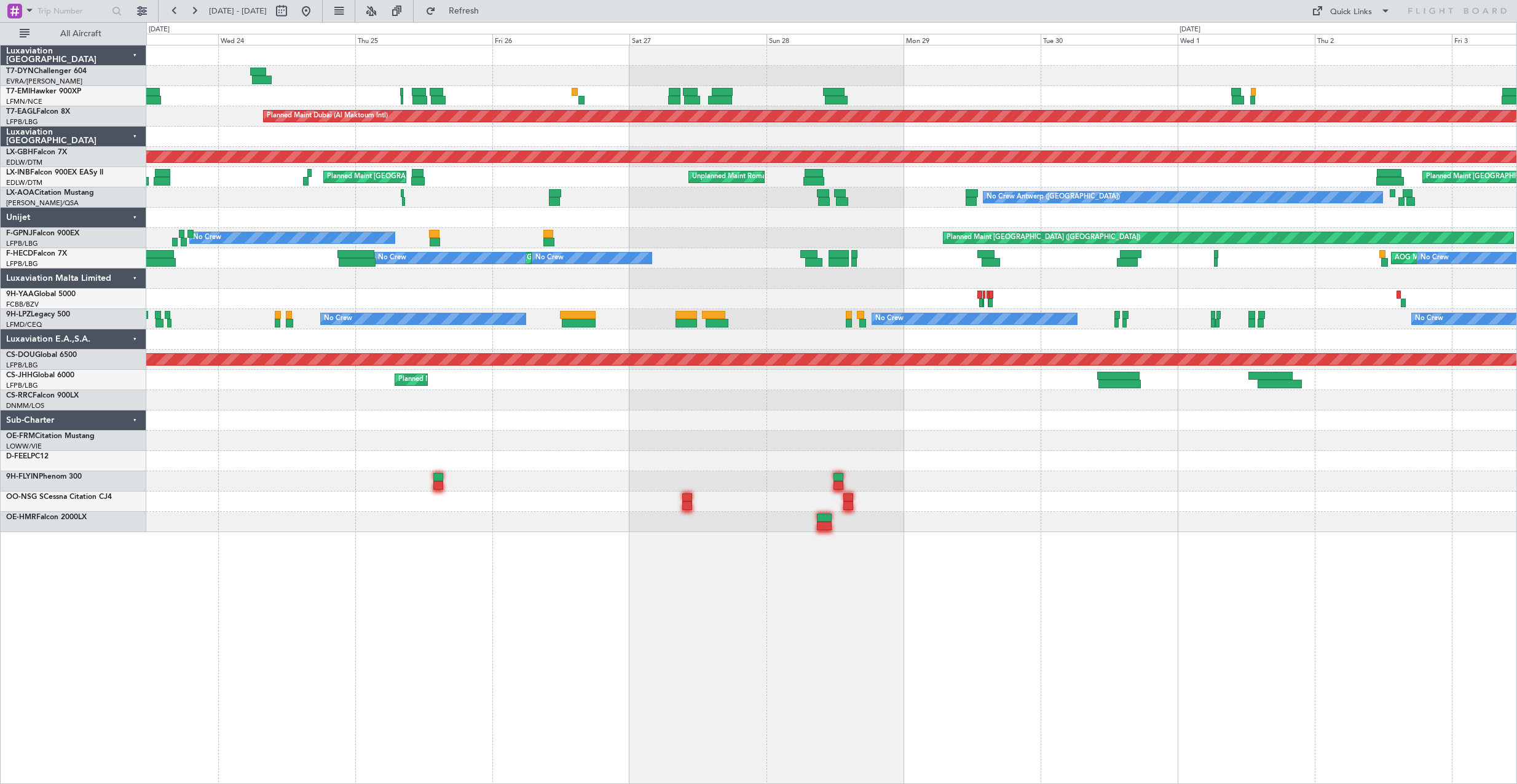
click at [819, 238] on div "Planned Maint [GEOGRAPHIC_DATA] ([GEOGRAPHIC_DATA]) No Crew No Crew" at bounding box center [831, 238] width 1370 height 20
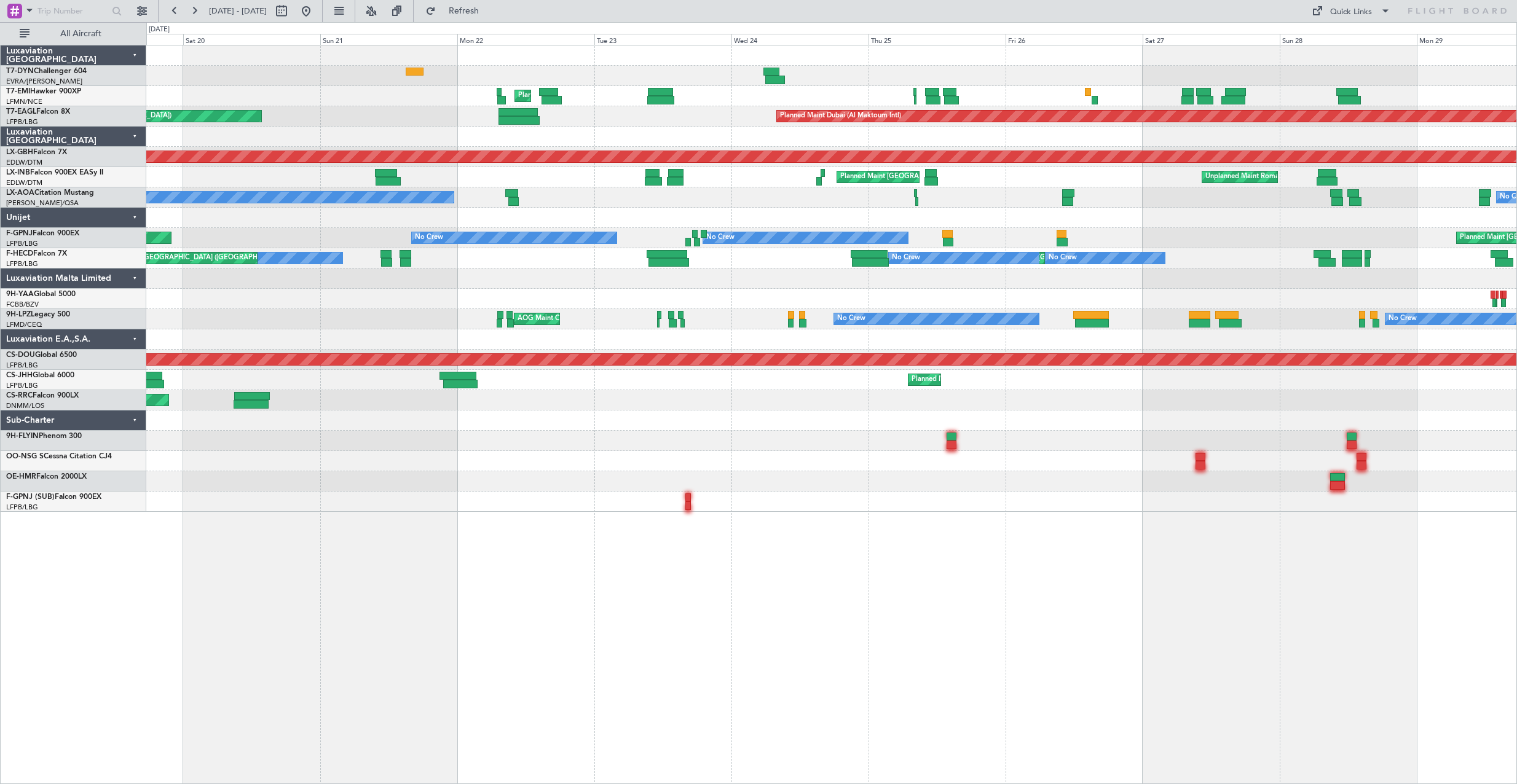
click at [1004, 236] on div "Planned Maint [GEOGRAPHIC_DATA] ([GEOGRAPHIC_DATA]) No Crew No Crew AOG Maint […" at bounding box center [831, 238] width 1370 height 20
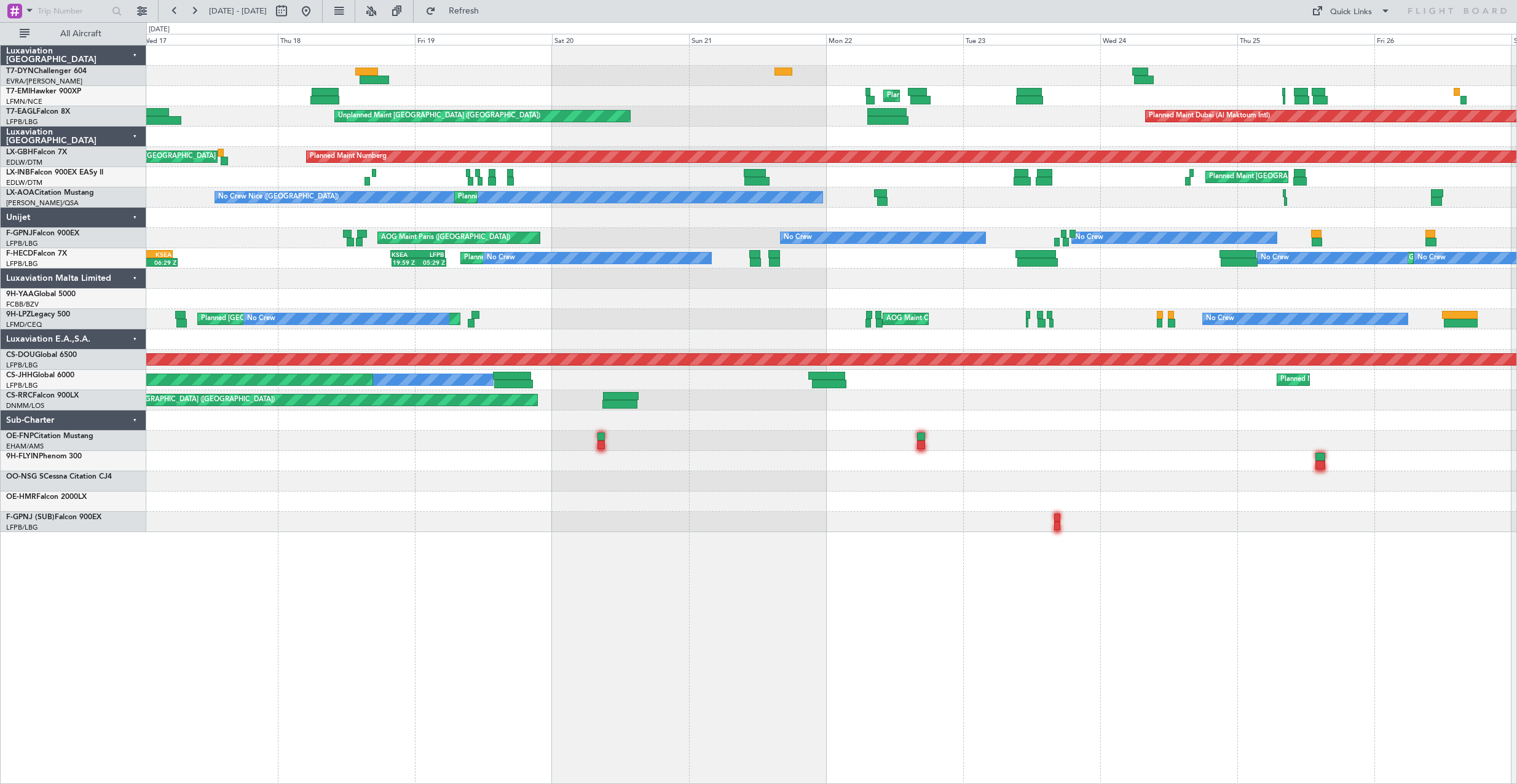
click at [648, 223] on div "Unplanned Maint [GEOGRAPHIC_DATA] (Riga Intl) Planned Maint [GEOGRAPHIC_DATA] P…" at bounding box center [831, 289] width 1370 height 486
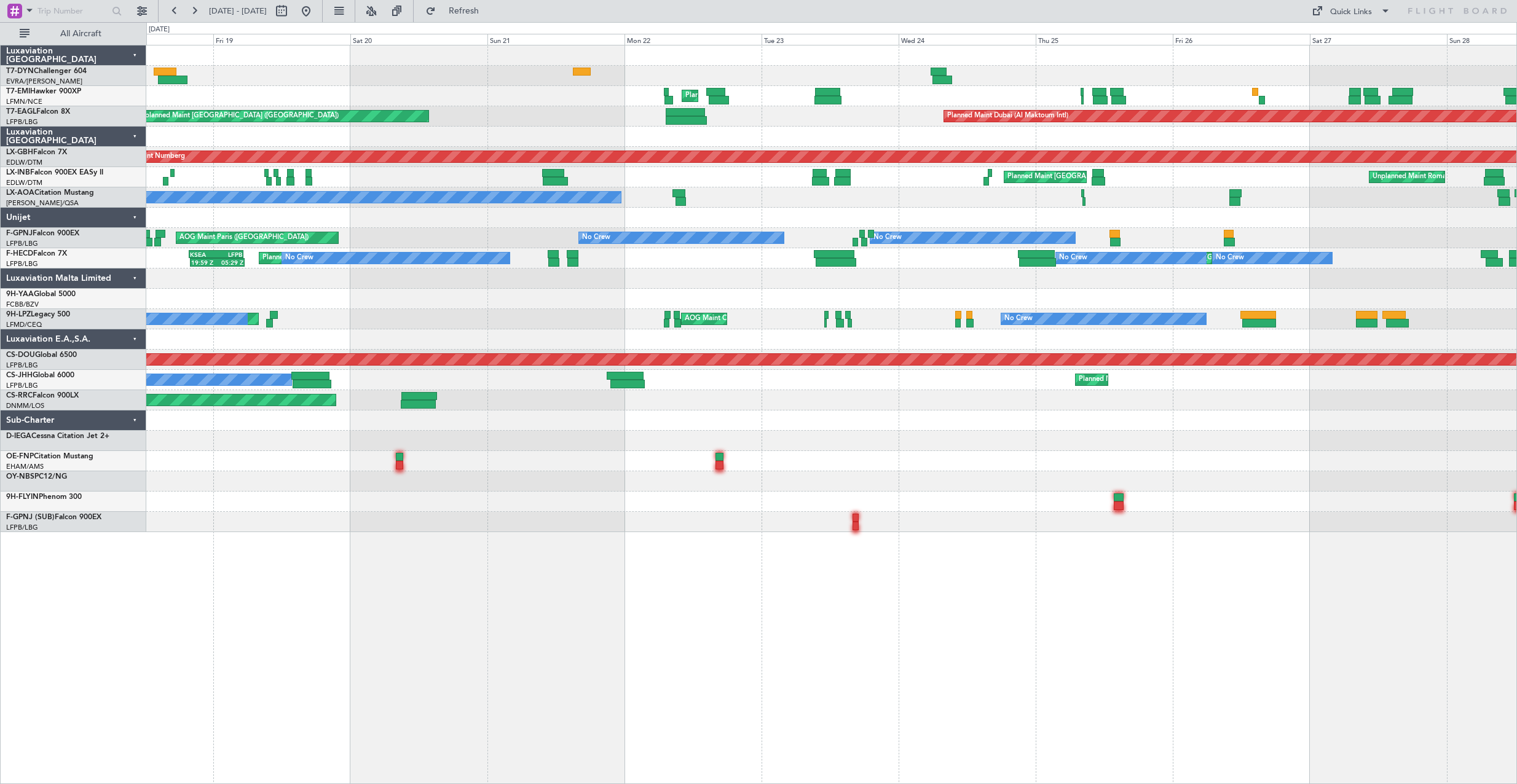
click at [875, 481] on div at bounding box center [831, 481] width 1370 height 20
click at [316, 12] on button at bounding box center [306, 11] width 20 height 20
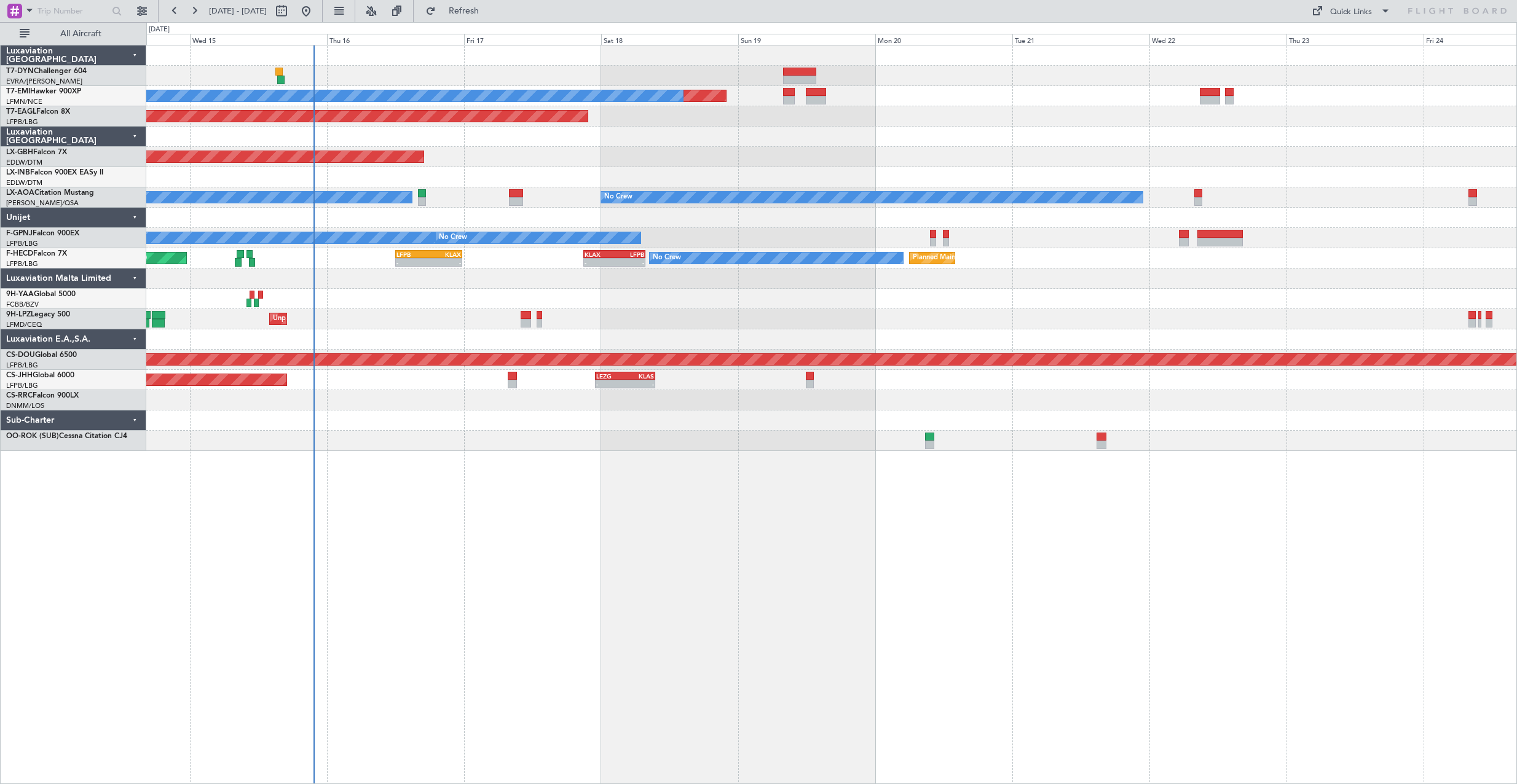
click at [554, 482] on div "Planned Maint No Crew Planned Maint [GEOGRAPHIC_DATA] (Al Maktoum Intl) Planned…" at bounding box center [831, 414] width 1371 height 739
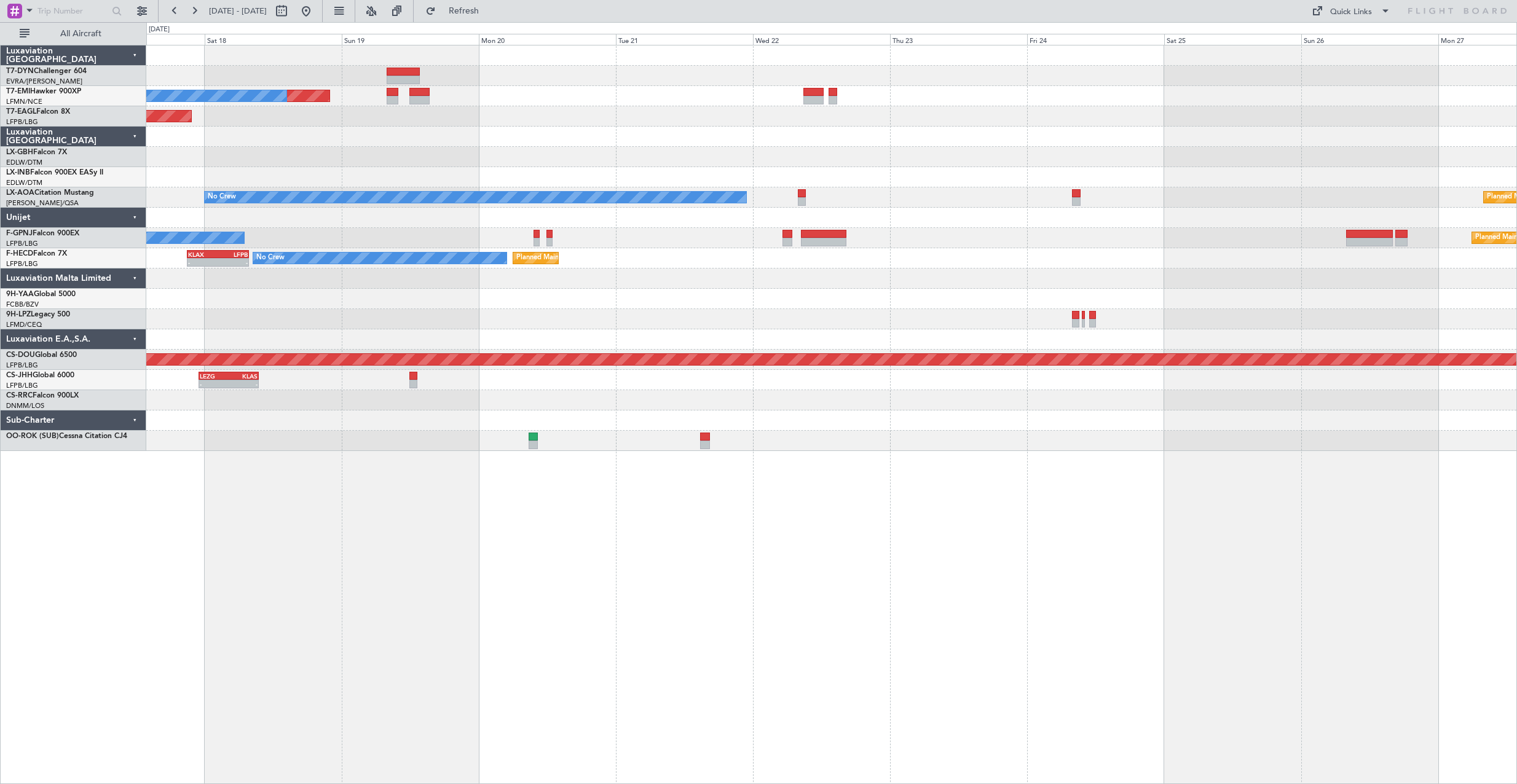
click at [943, 500] on div "Planned Maint No Crew Planned Maint [GEOGRAPHIC_DATA] (Al Maktoum Intl) Planned…" at bounding box center [831, 414] width 1371 height 739
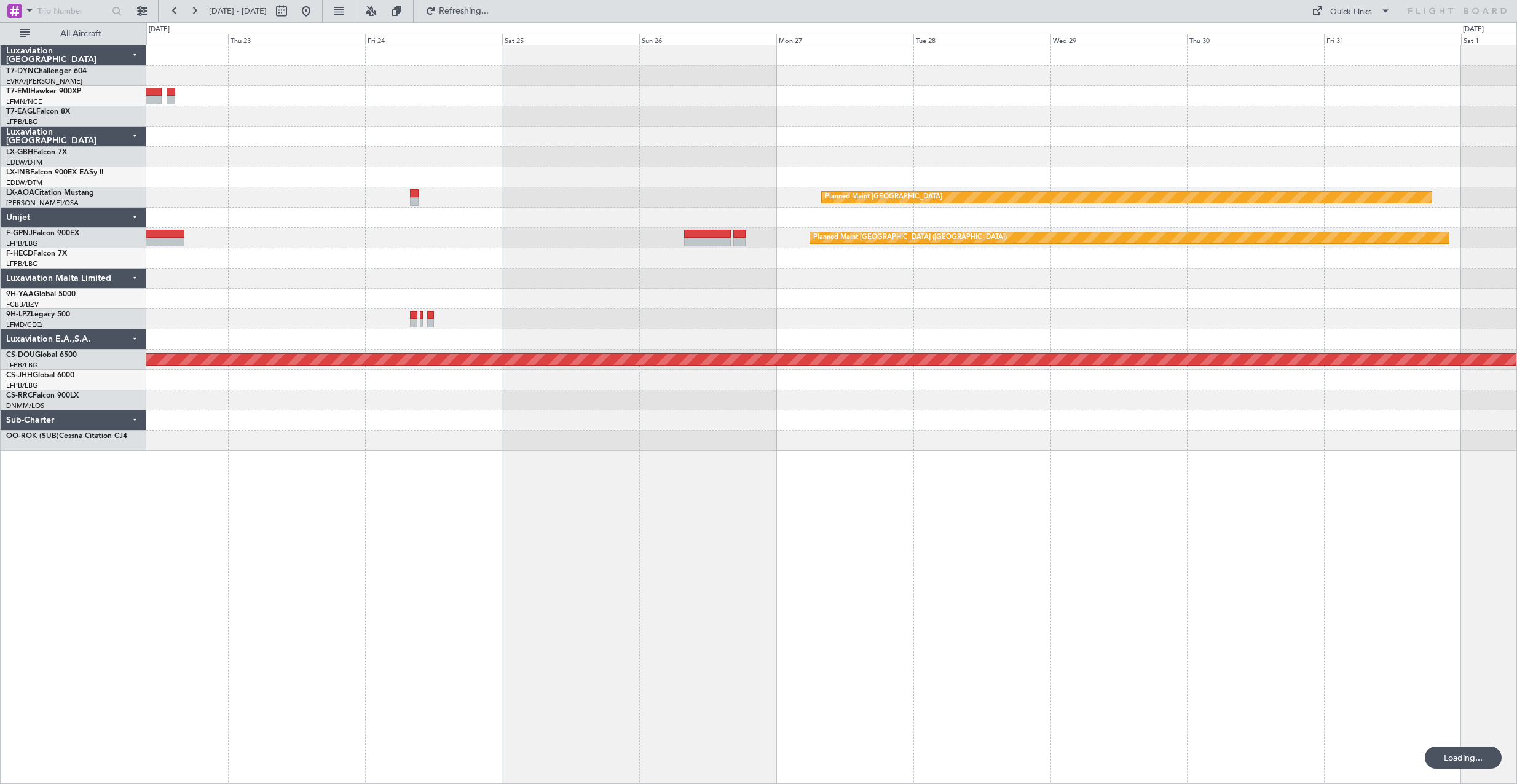
click at [446, 446] on div at bounding box center [831, 440] width 1370 height 20
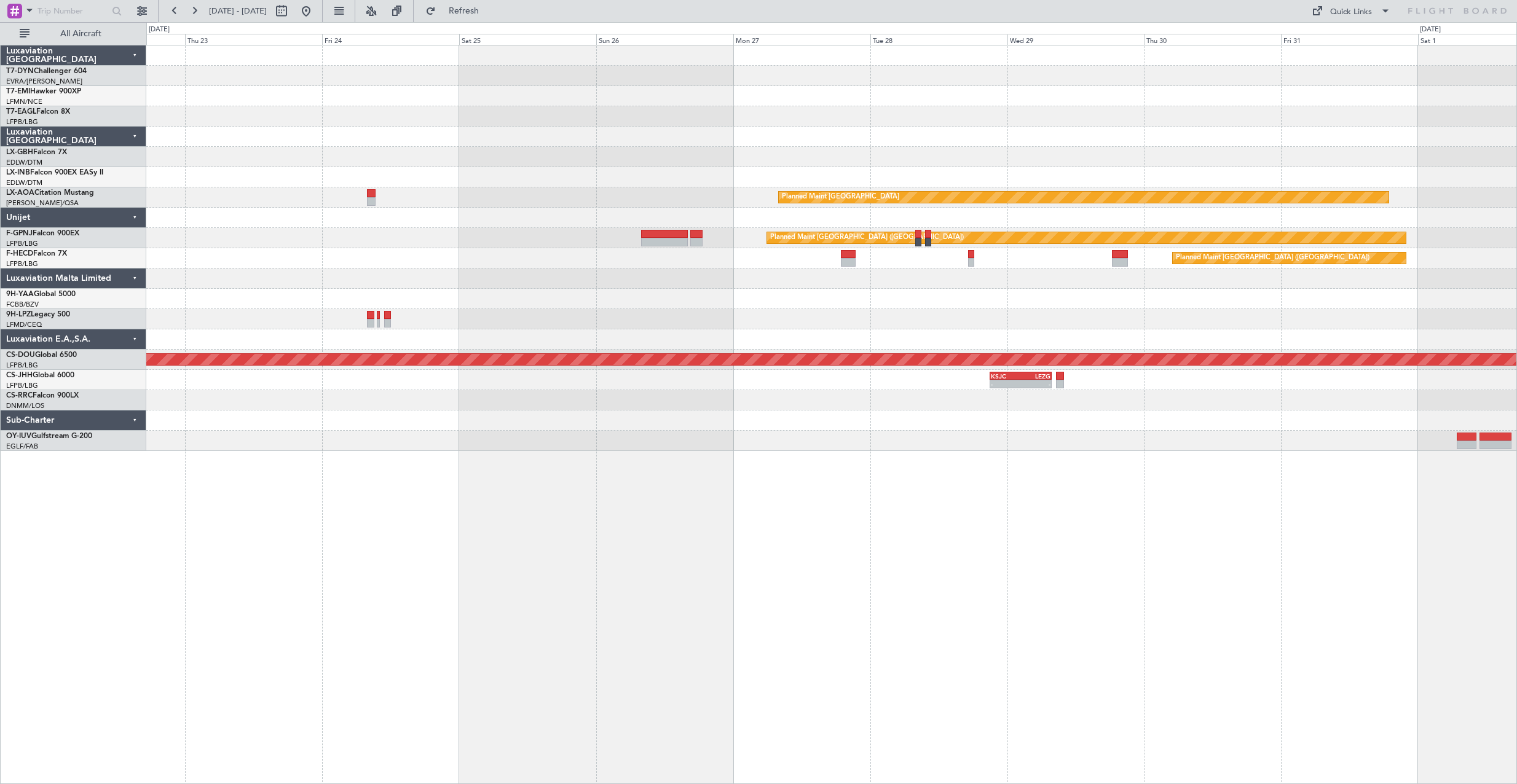
click at [701, 446] on div at bounding box center [831, 440] width 1370 height 20
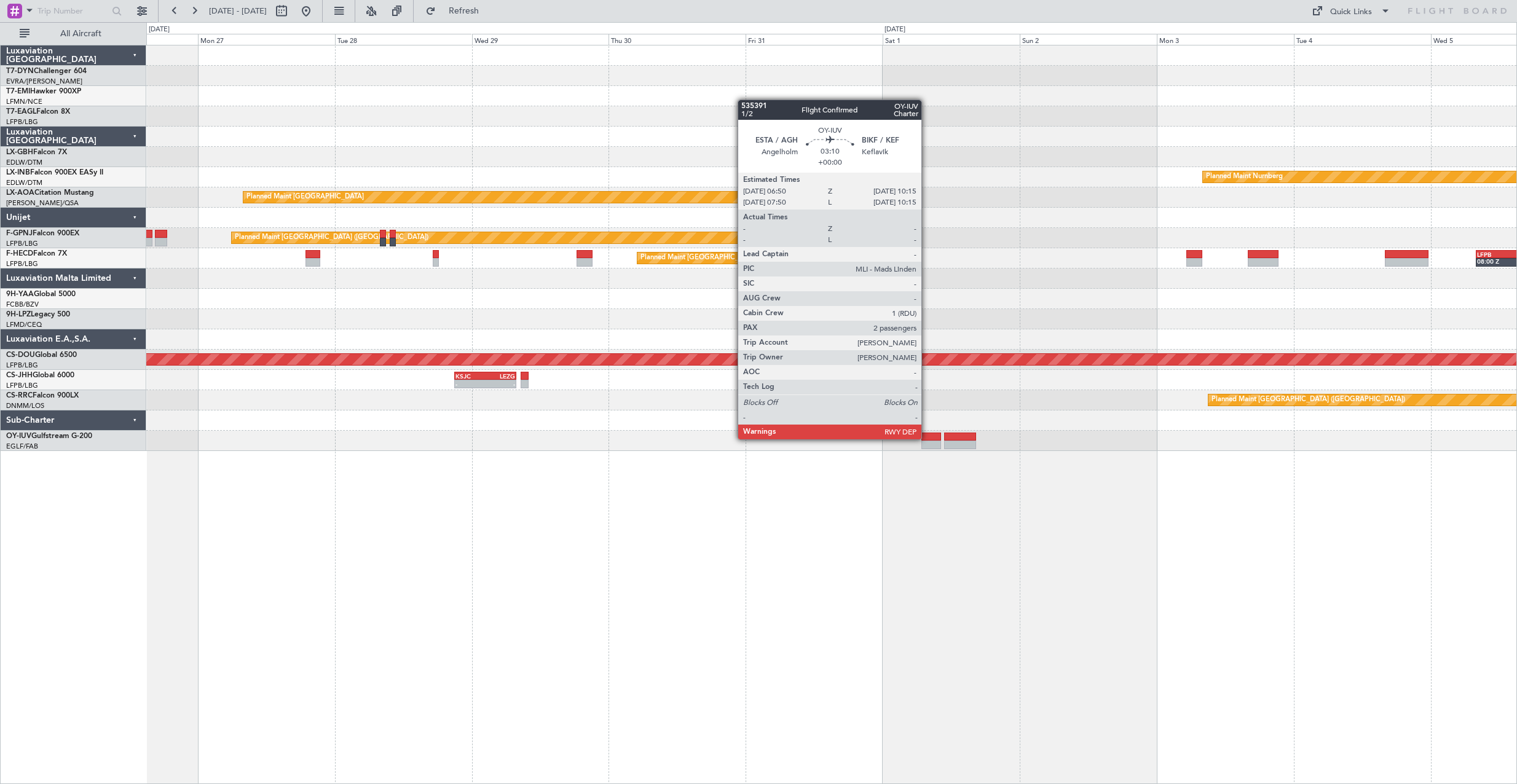
click at [927, 438] on div at bounding box center [931, 437] width 20 height 9
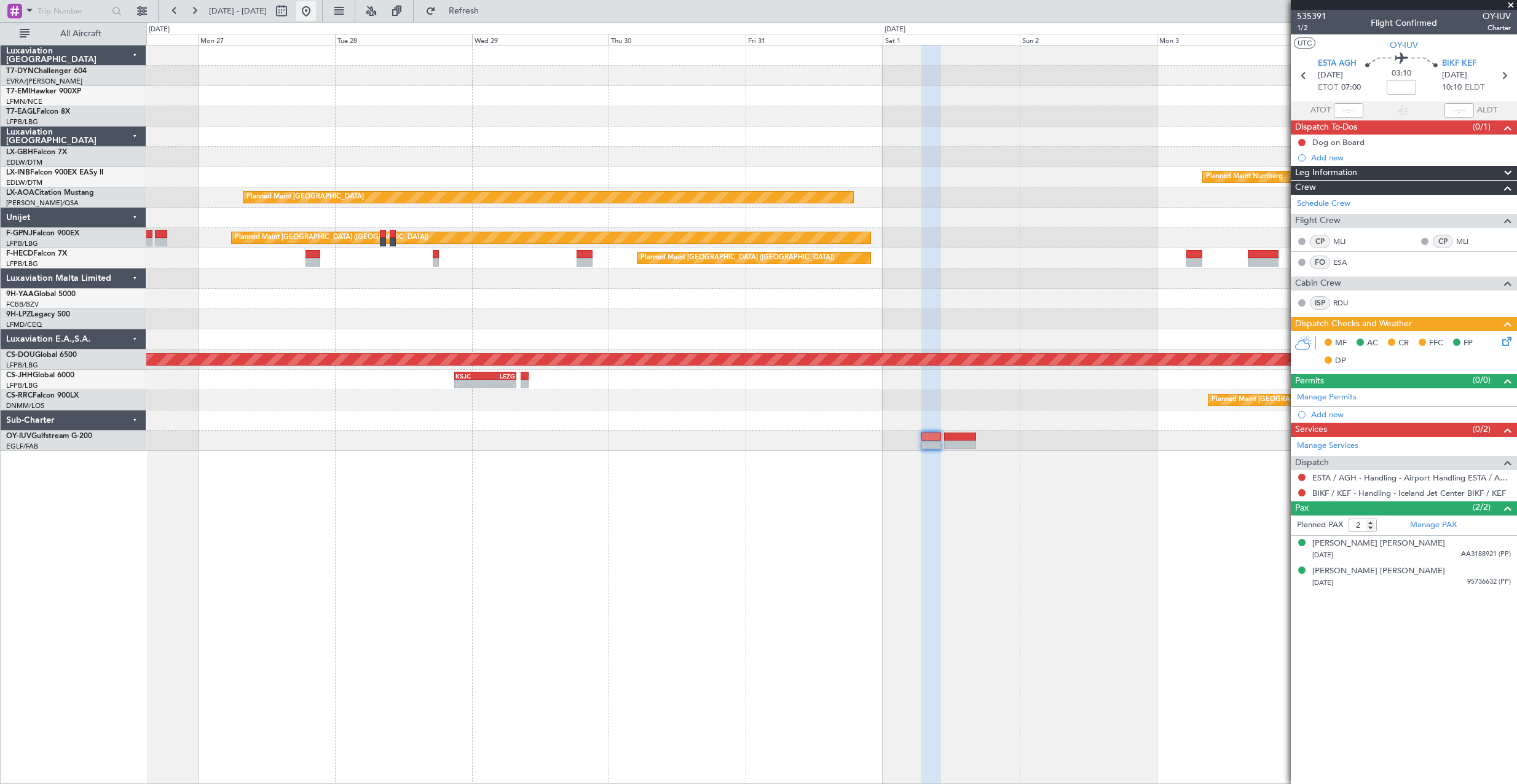
click at [316, 11] on button at bounding box center [306, 11] width 20 height 20
